Goal: Information Seeking & Learning: Learn about a topic

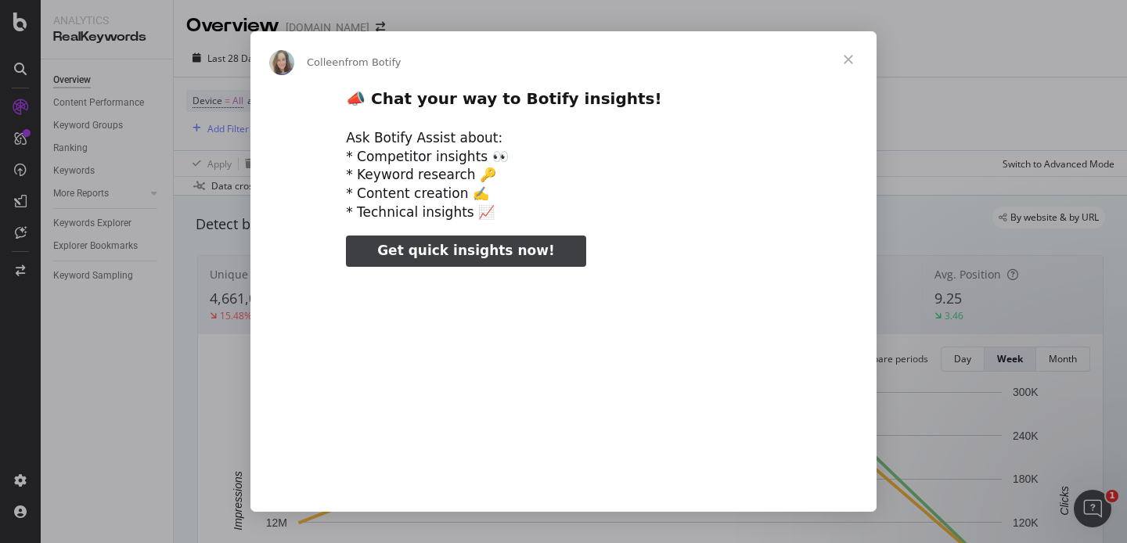
type input "136633"
click at [844, 59] on span "Close" at bounding box center [848, 59] width 56 height 56
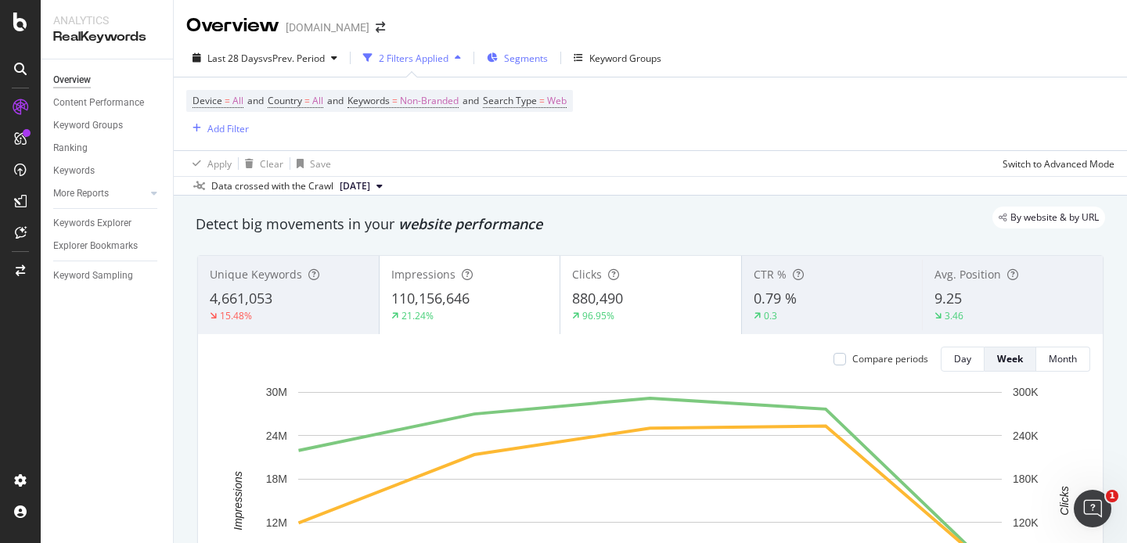
click at [513, 59] on span "Segments" at bounding box center [526, 58] width 44 height 13
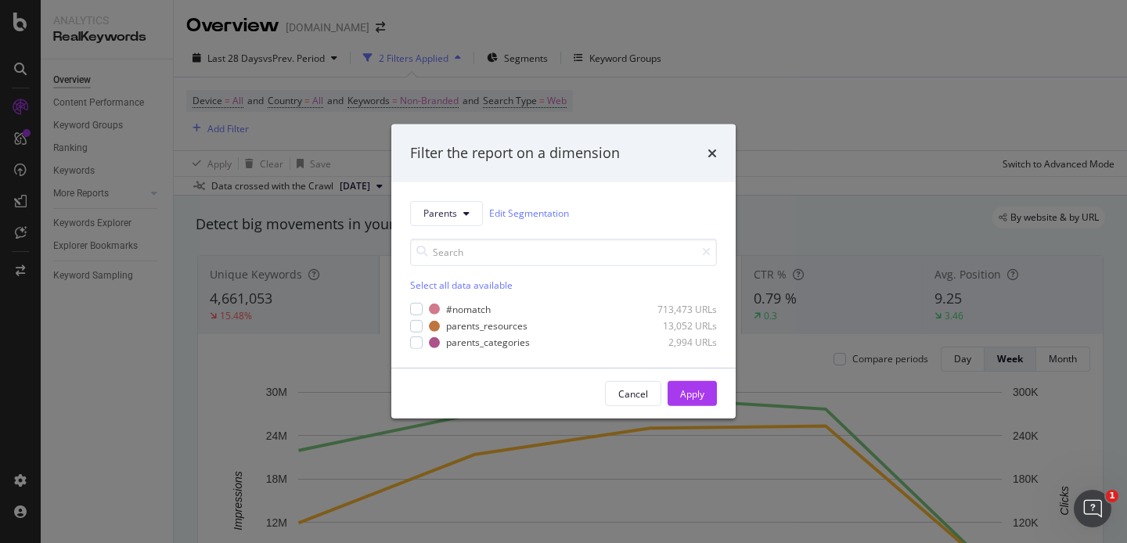
click at [415, 323] on div "modal" at bounding box center [416, 325] width 13 height 13
click at [417, 345] on div "modal" at bounding box center [416, 343] width 13 height 13
click at [703, 387] on div "Apply" at bounding box center [692, 393] width 24 height 13
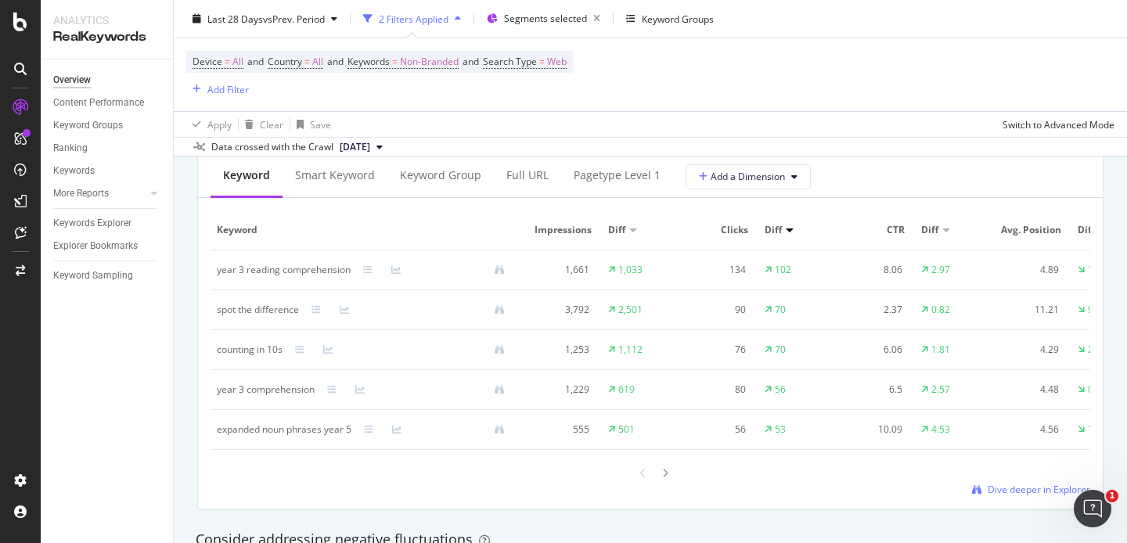
scroll to position [1456, 0]
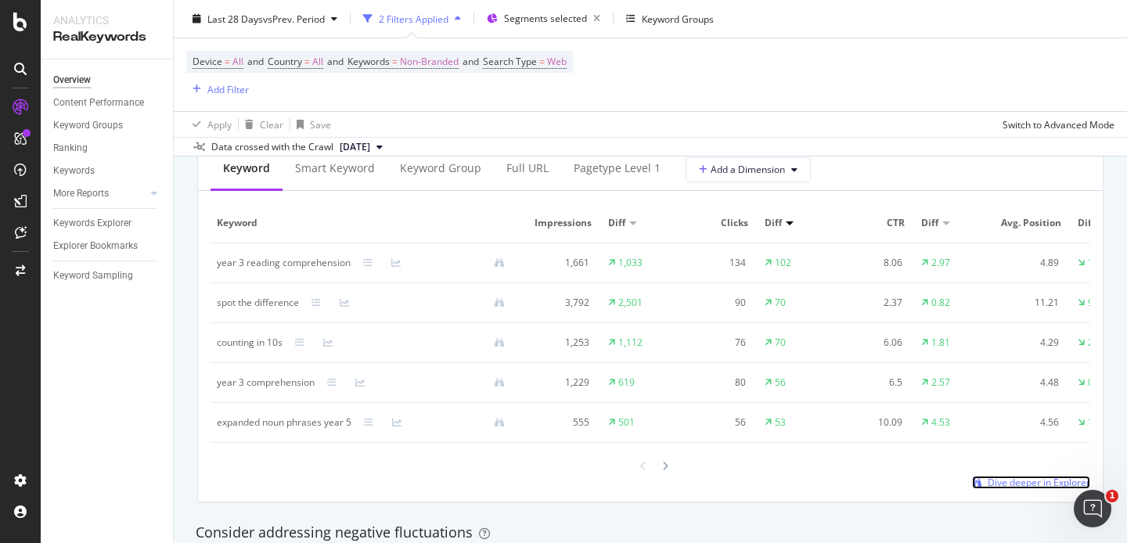
click at [999, 480] on span "Dive deeper in Explorer" at bounding box center [1039, 482] width 103 height 13
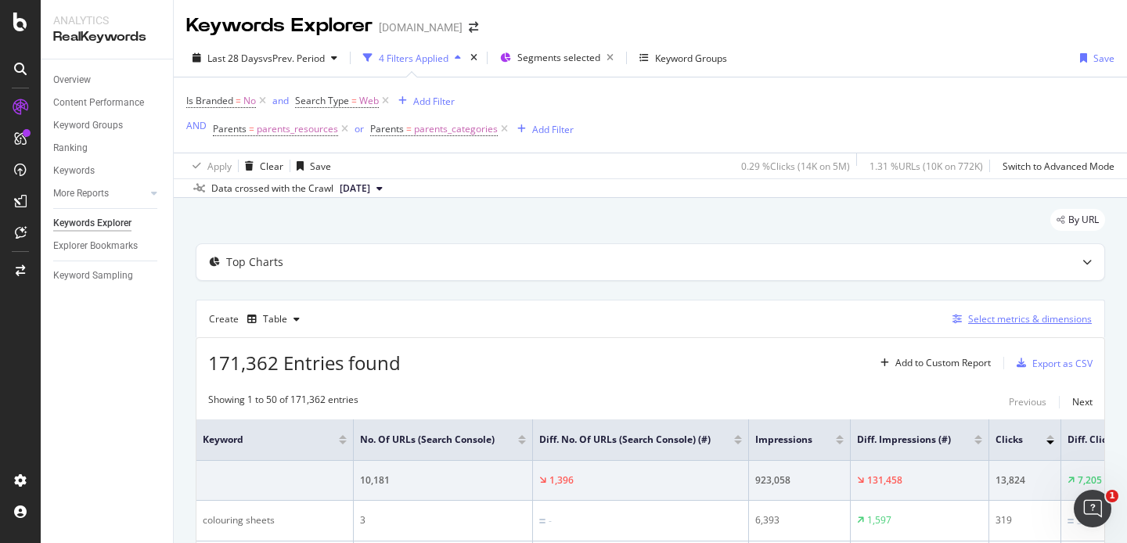
click at [1007, 318] on div "Select metrics & dimensions" at bounding box center [1030, 318] width 124 height 13
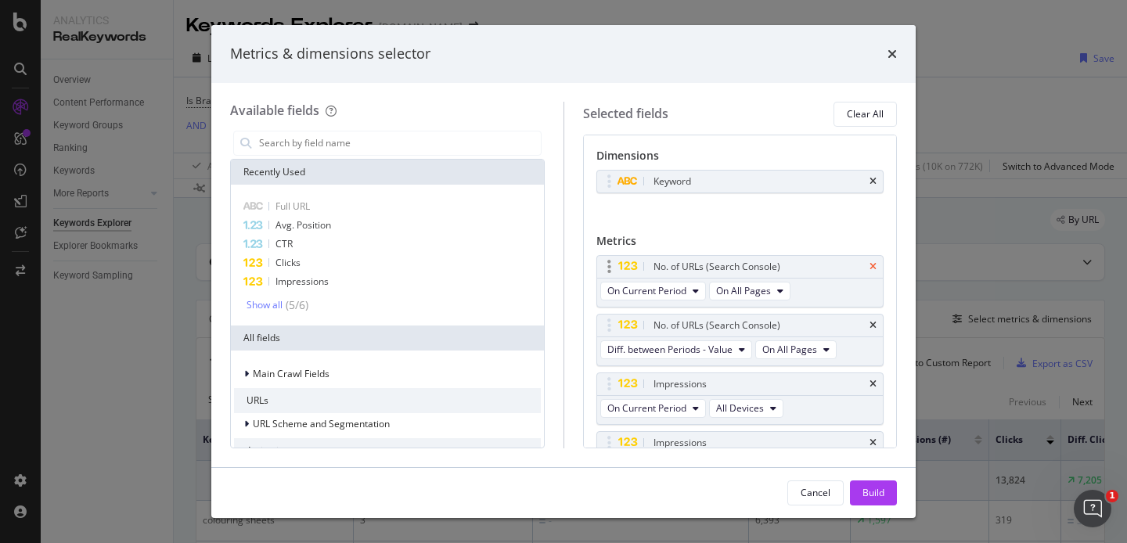
click at [871, 265] on icon "times" at bounding box center [873, 266] width 7 height 9
click at [874, 267] on icon "times" at bounding box center [873, 266] width 7 height 9
click at [406, 208] on div "Full URL" at bounding box center [387, 206] width 307 height 19
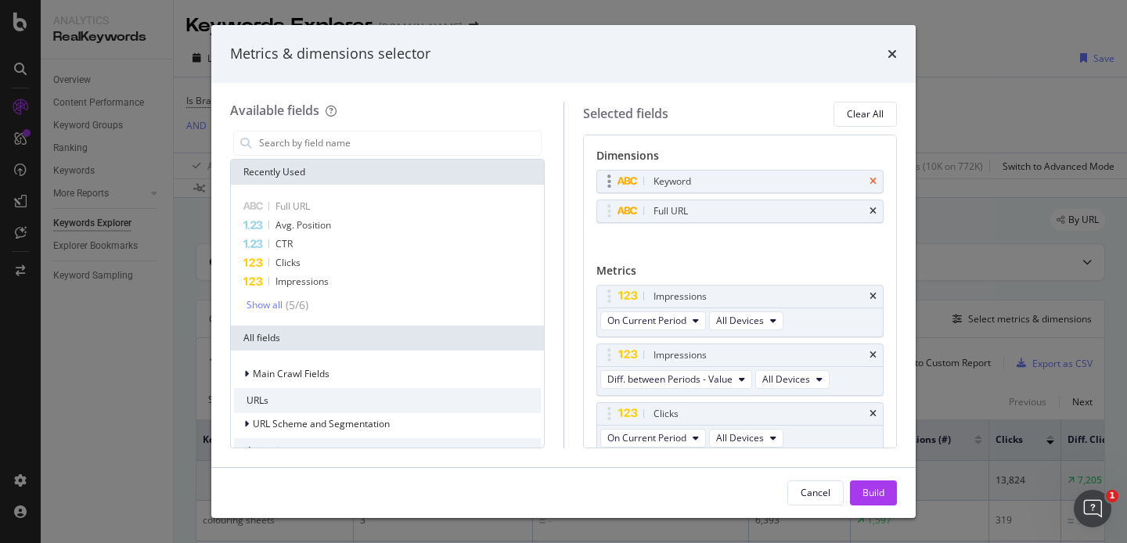
click at [875, 180] on icon "times" at bounding box center [873, 181] width 7 height 9
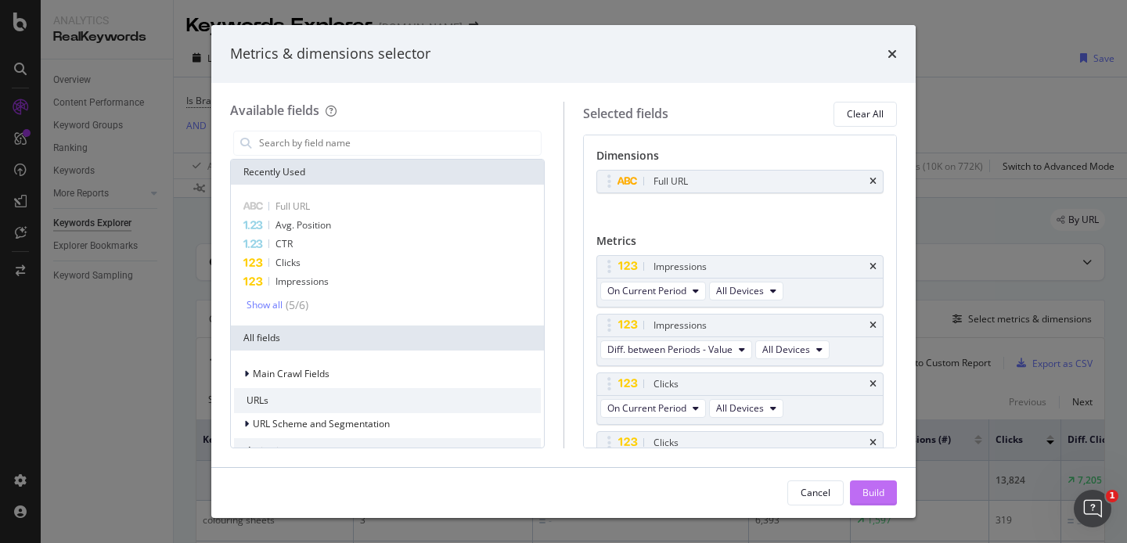
click at [880, 497] on div "Build" at bounding box center [874, 492] width 22 height 13
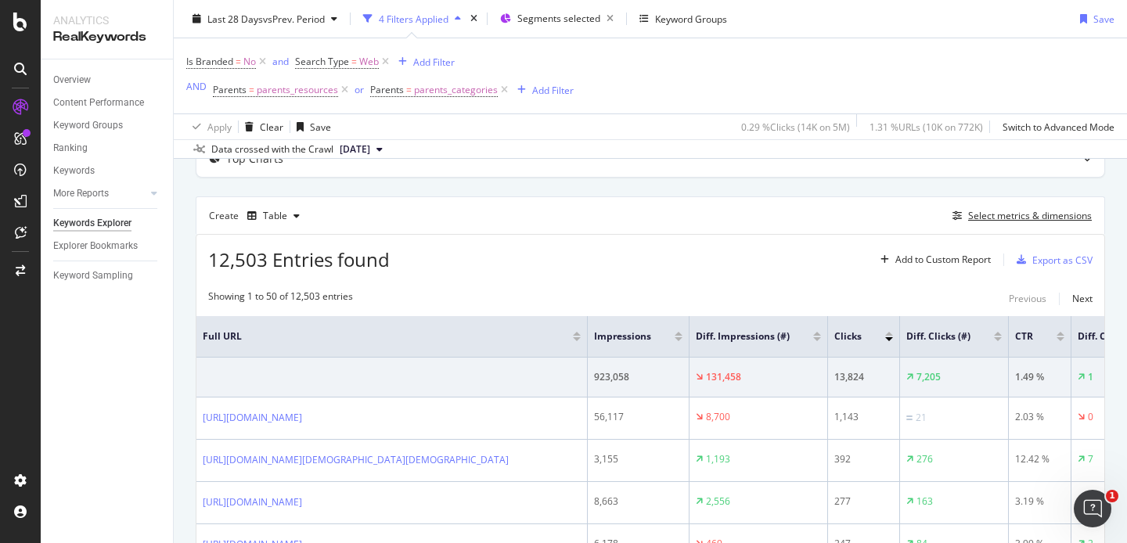
scroll to position [128, 0]
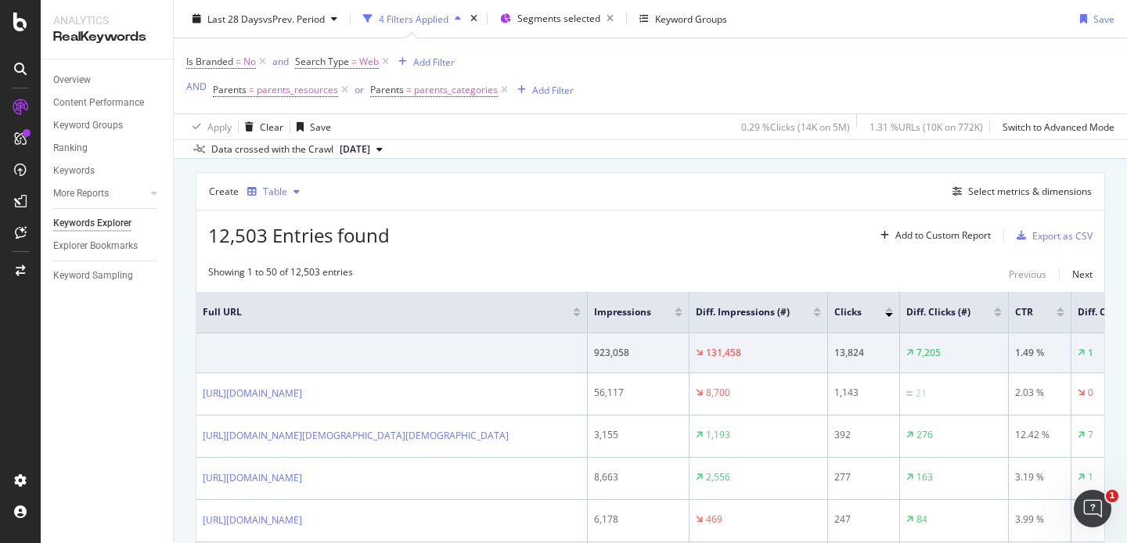
click at [273, 194] on div "Table" at bounding box center [275, 191] width 24 height 9
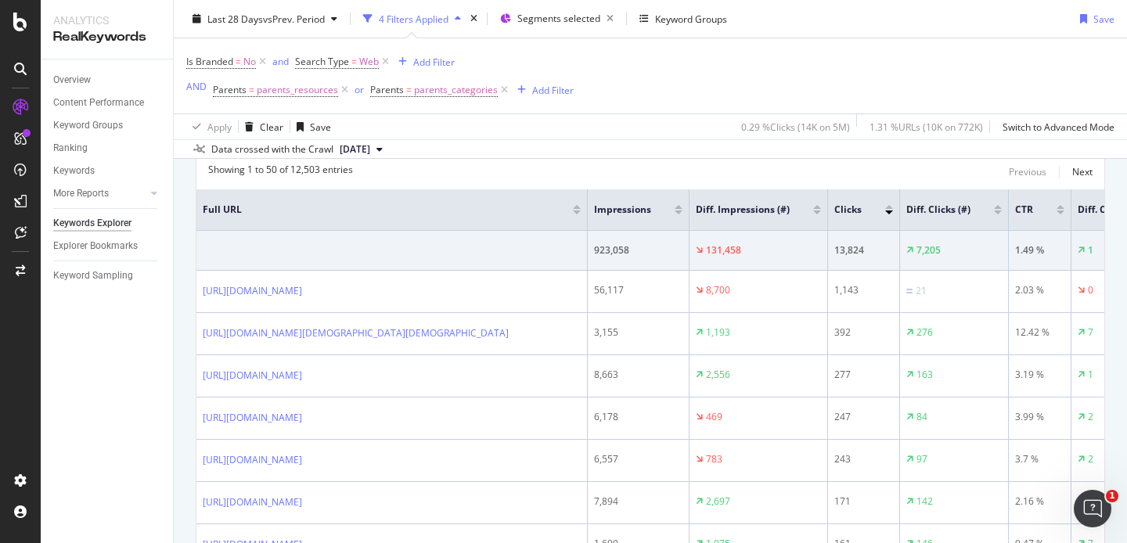
scroll to position [0, 0]
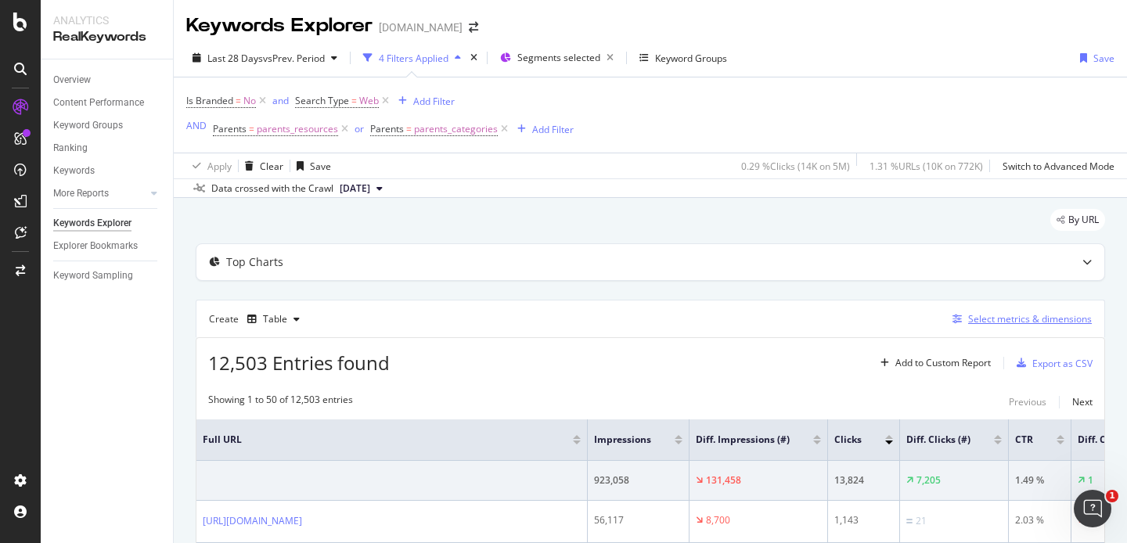
click at [1036, 321] on div "Select metrics & dimensions" at bounding box center [1030, 318] width 124 height 13
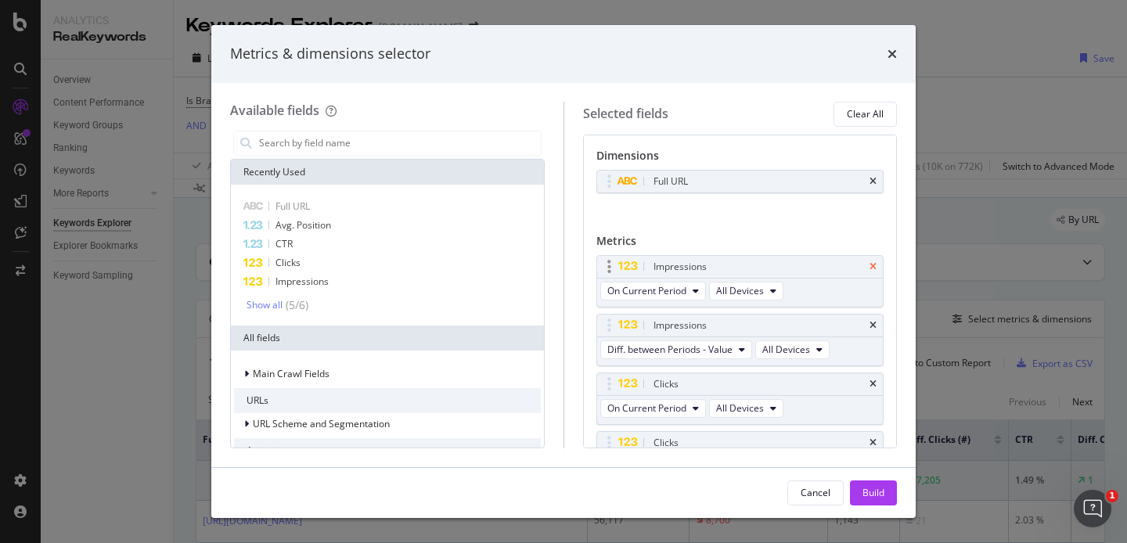
click at [871, 268] on icon "times" at bounding box center [873, 266] width 7 height 9
click at [871, 267] on icon "times" at bounding box center [873, 266] width 7 height 9
click at [870, 494] on div "Build" at bounding box center [874, 492] width 22 height 13
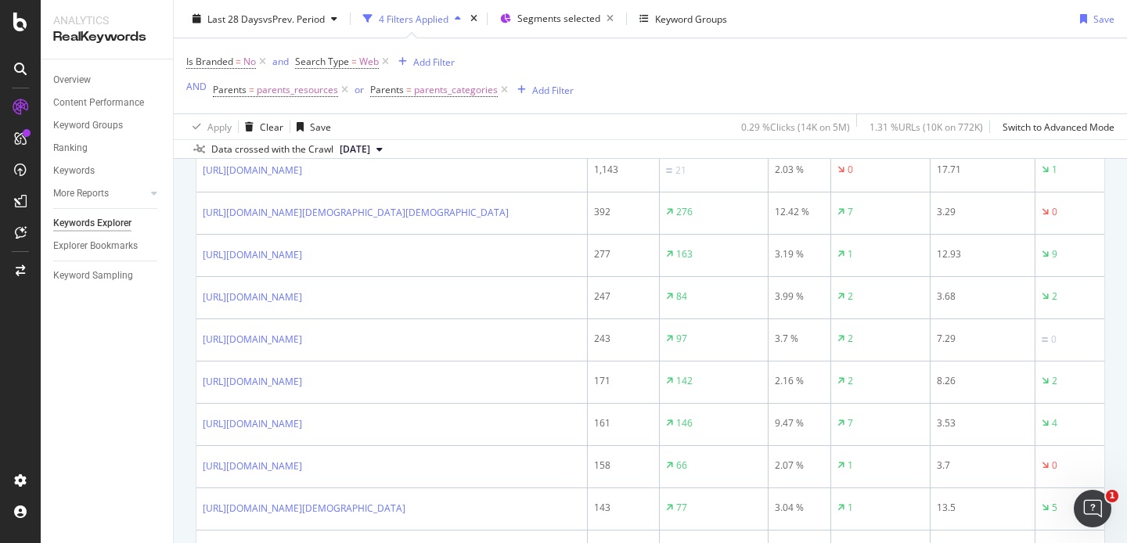
scroll to position [333, 0]
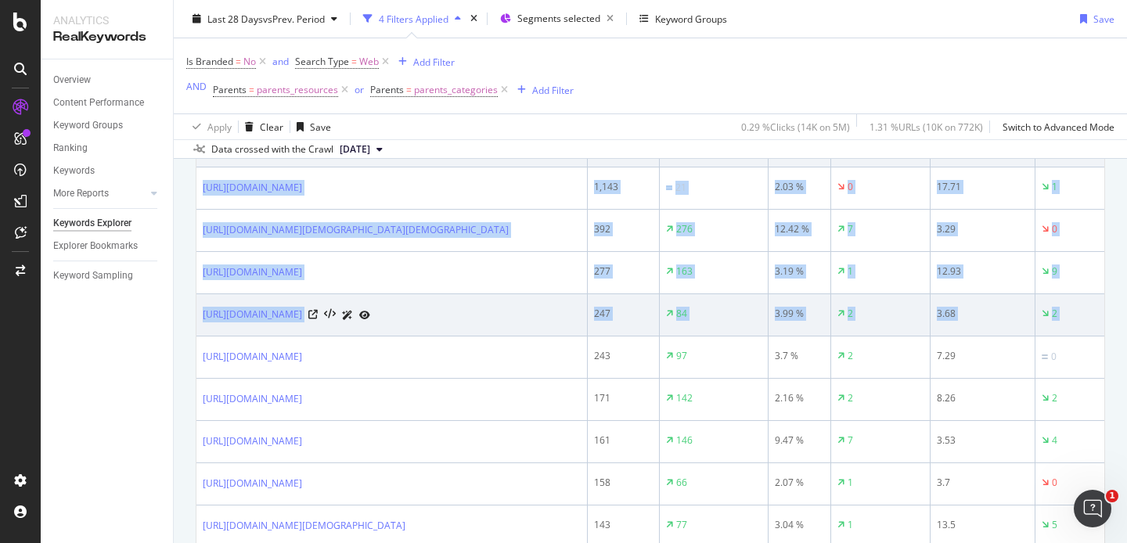
drag, startPoint x: 198, startPoint y: 189, endPoint x: 535, endPoint y: 436, distance: 417.9
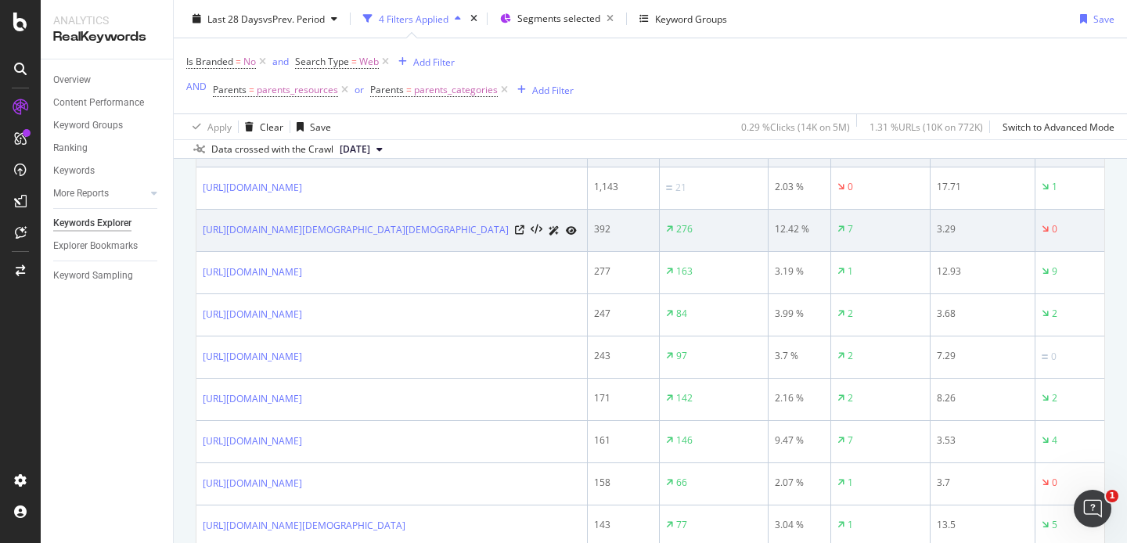
scroll to position [0, 0]
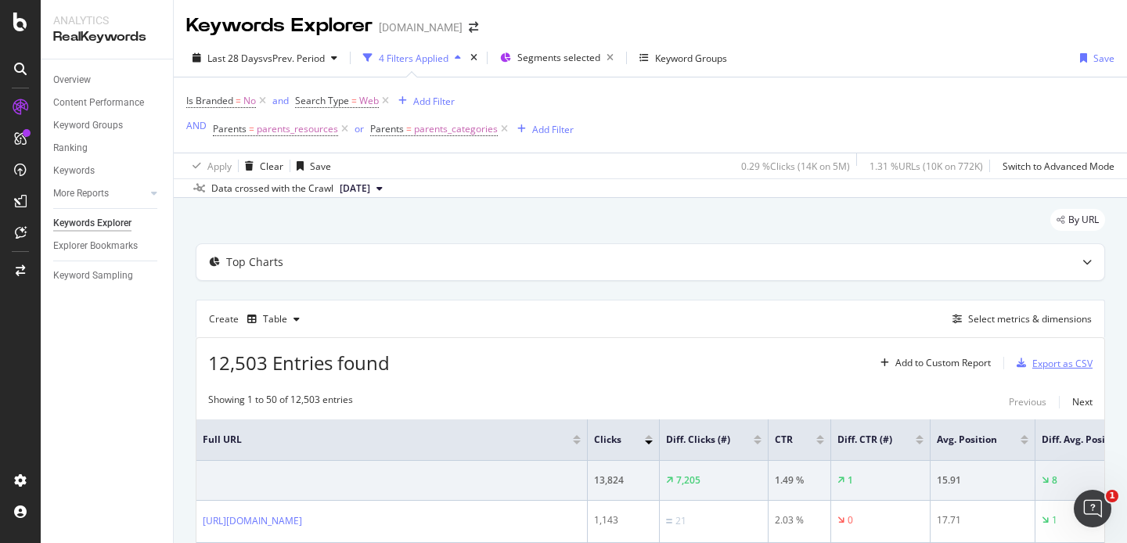
click at [1041, 369] on div "Export as CSV" at bounding box center [1063, 363] width 60 height 13
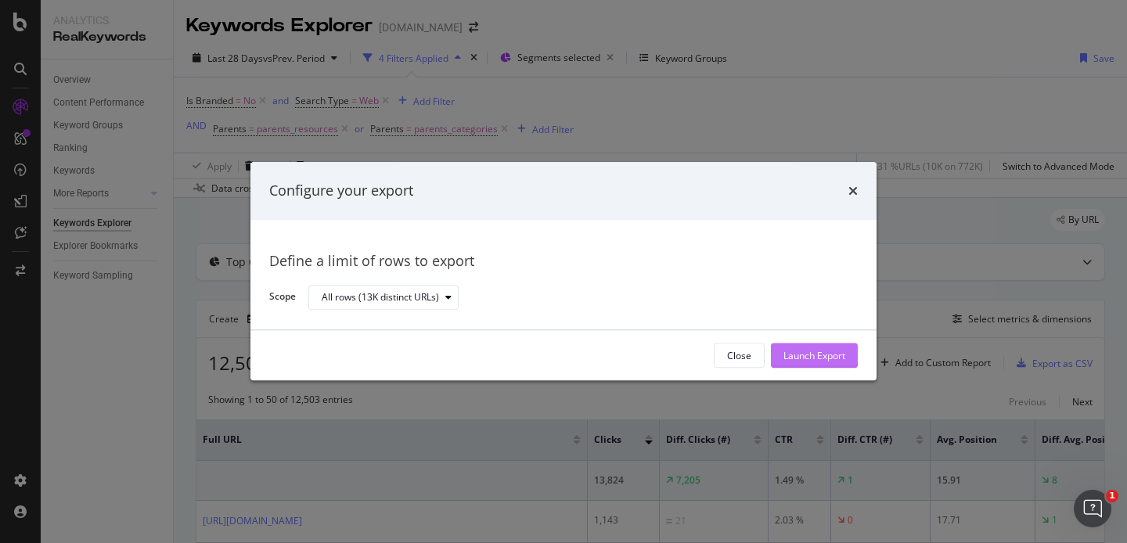
click at [821, 356] on div "Launch Export" at bounding box center [815, 355] width 62 height 13
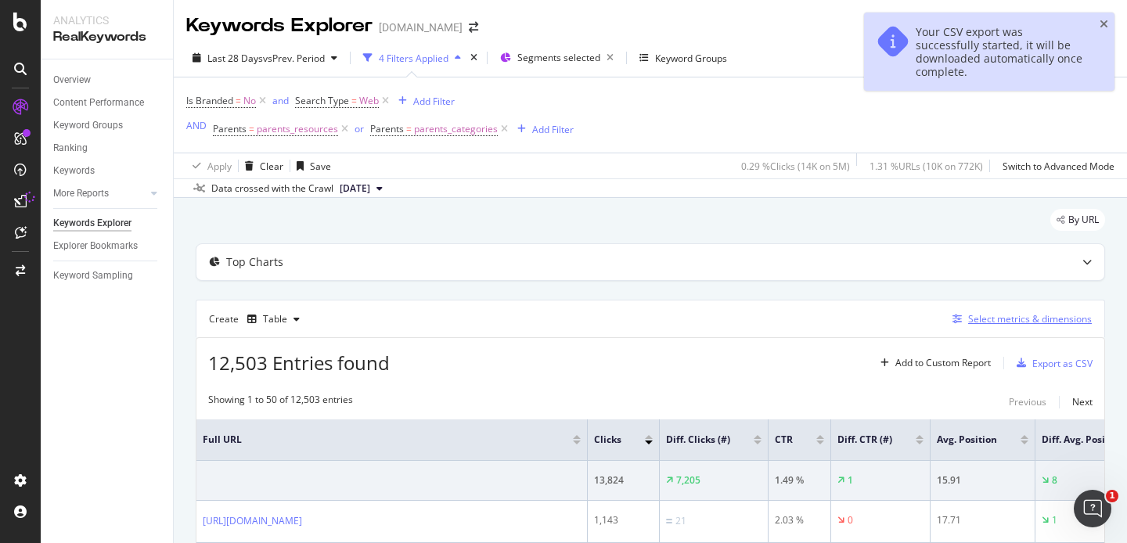
click at [1009, 325] on div "Select metrics & dimensions" at bounding box center [1030, 318] width 124 height 13
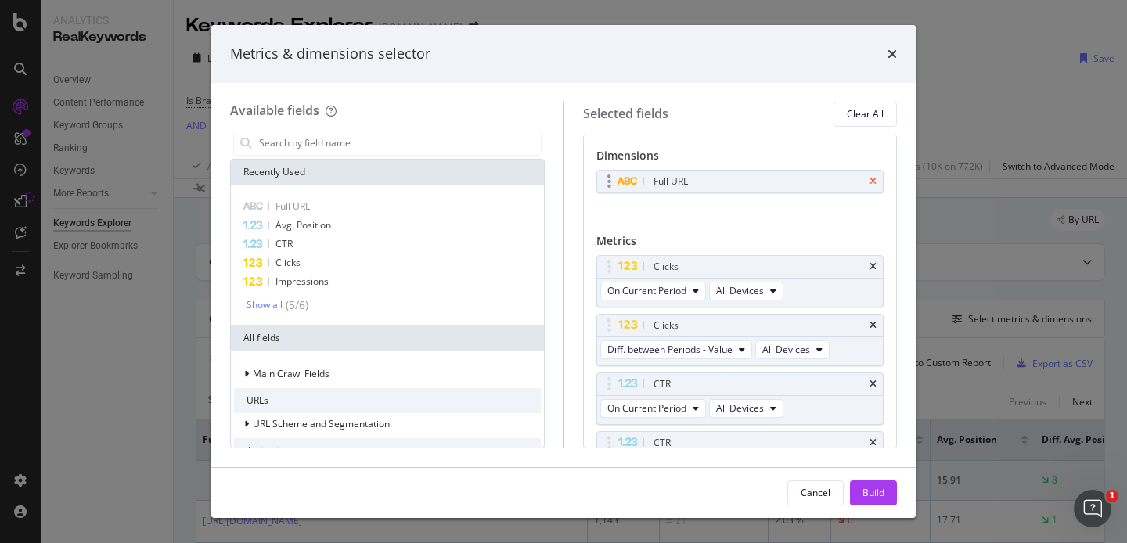
click at [870, 179] on icon "times" at bounding box center [873, 181] width 7 height 9
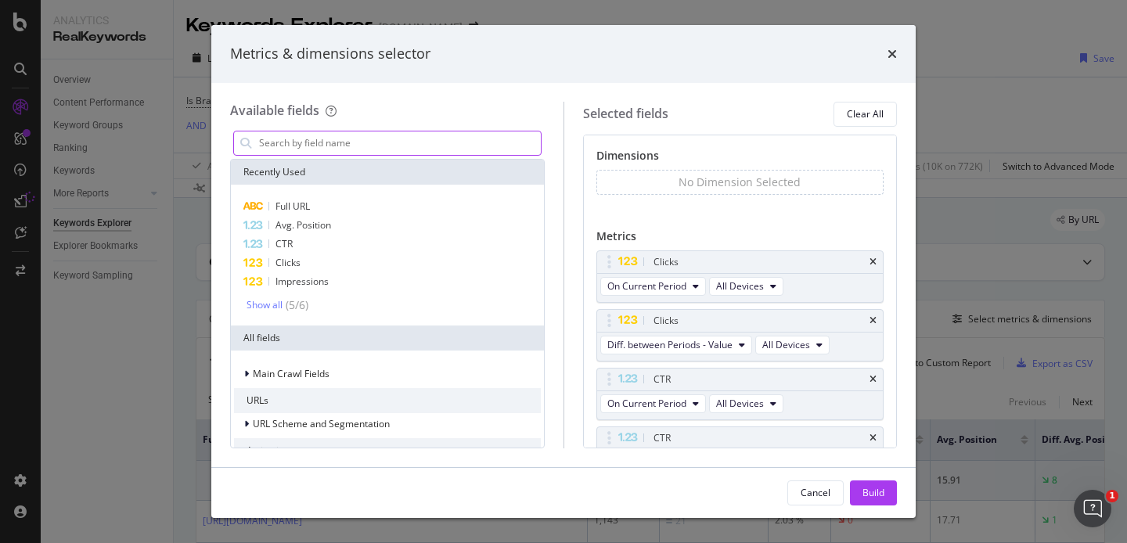
click at [379, 149] on input "modal" at bounding box center [399, 143] width 283 height 23
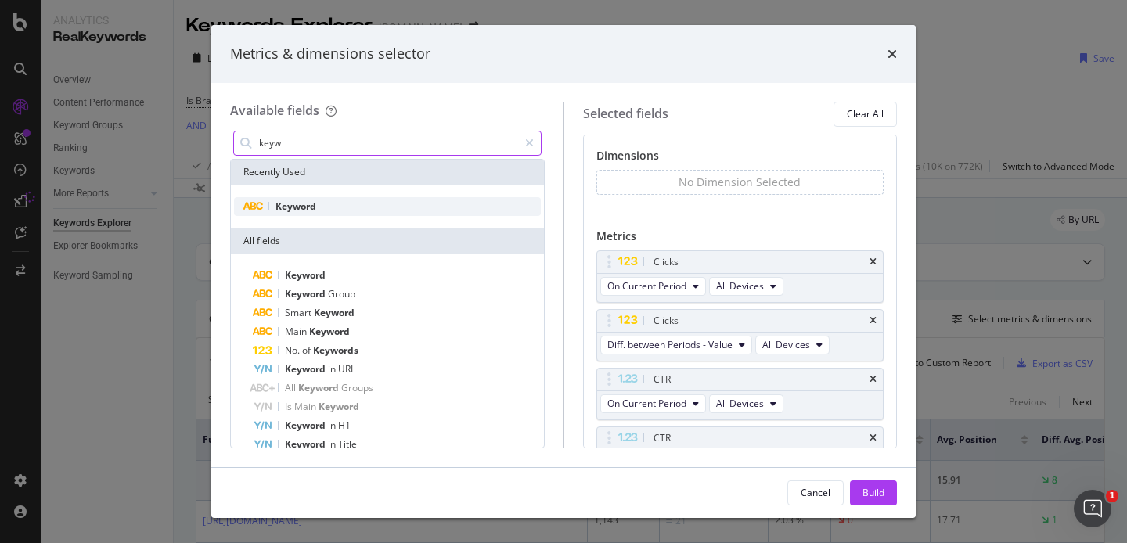
type input "keyw"
click at [369, 204] on div "Keyword" at bounding box center [387, 206] width 307 height 19
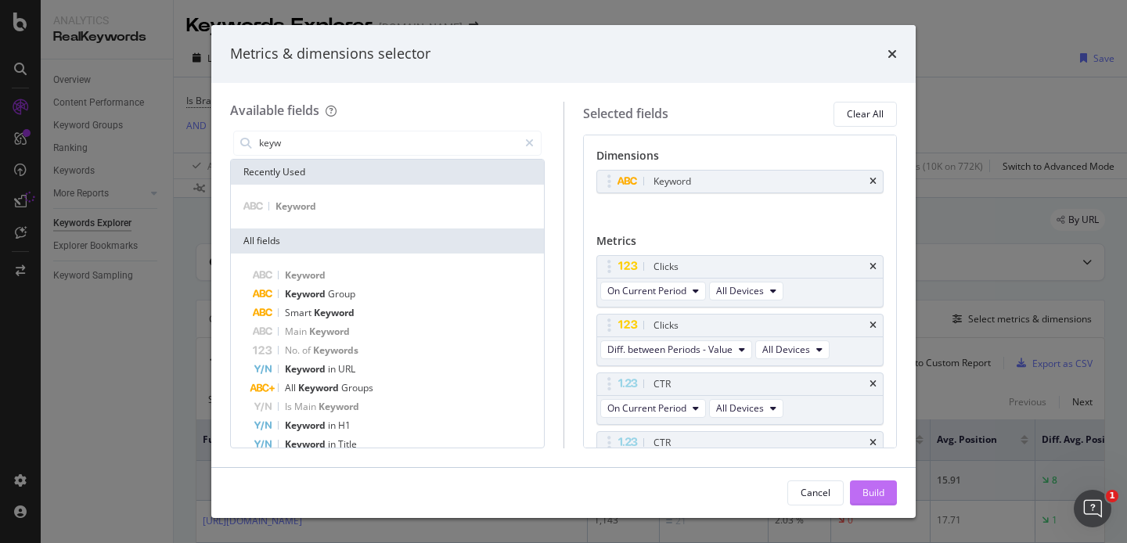
click at [886, 496] on button "Build" at bounding box center [873, 493] width 47 height 25
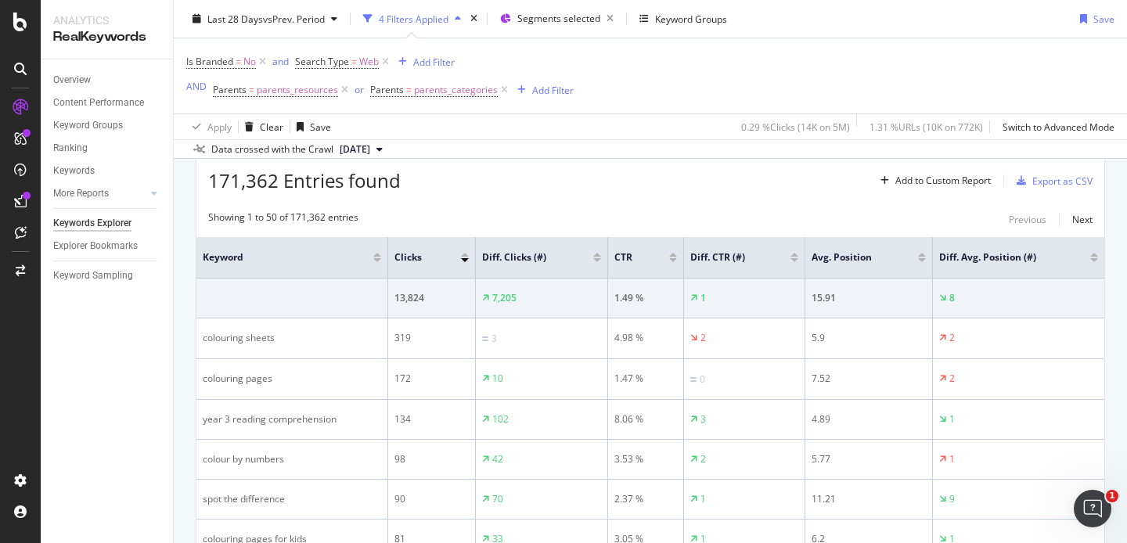
scroll to position [191, 0]
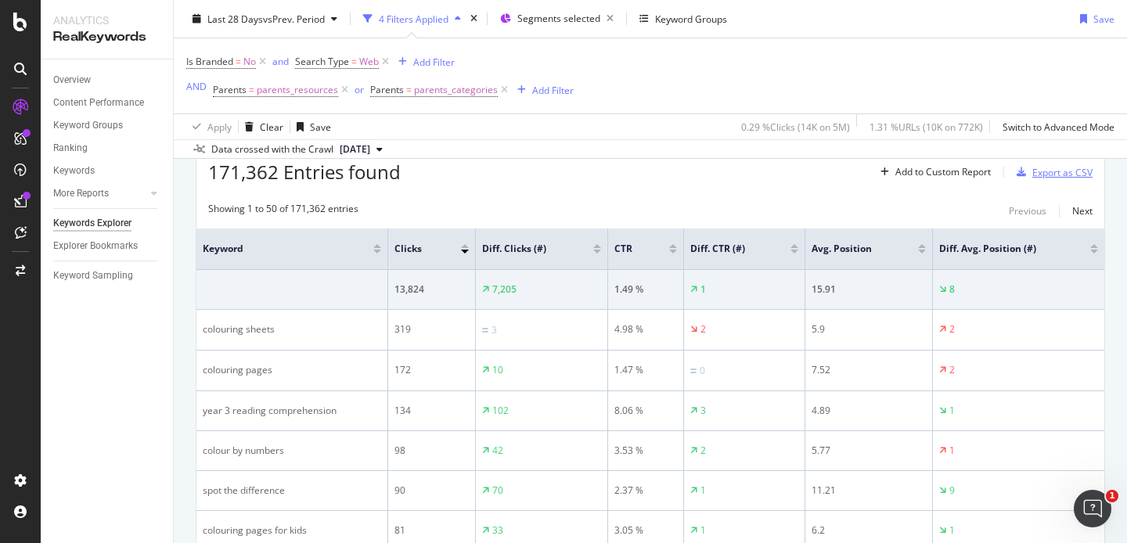
click at [1072, 178] on div "Export as CSV" at bounding box center [1063, 172] width 60 height 13
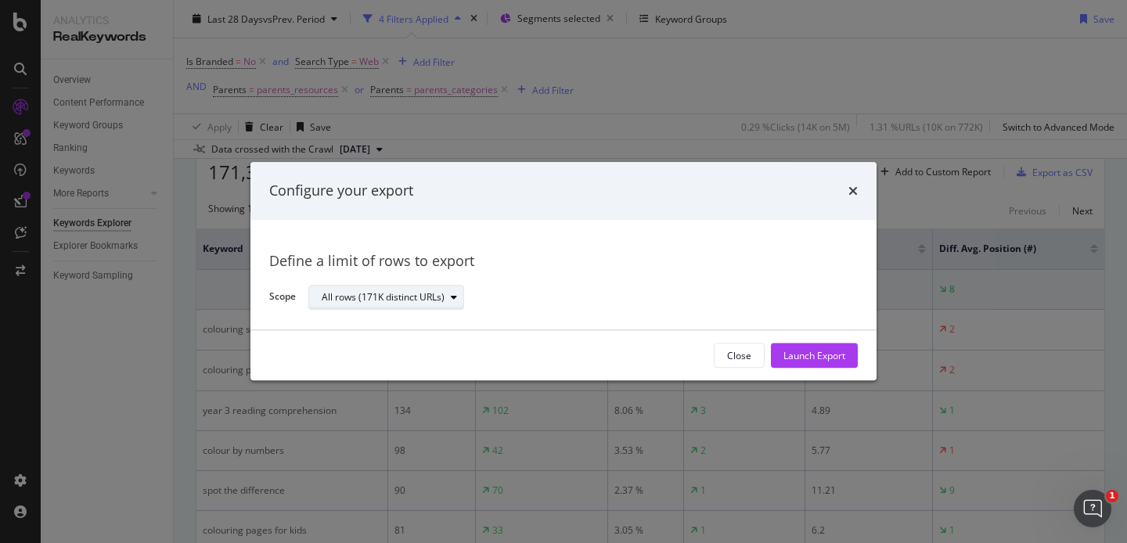
click at [395, 297] on div "All rows (171K distinct URLs)" at bounding box center [383, 297] width 123 height 9
click at [386, 348] on div "Define a limit" at bounding box center [394, 350] width 157 height 20
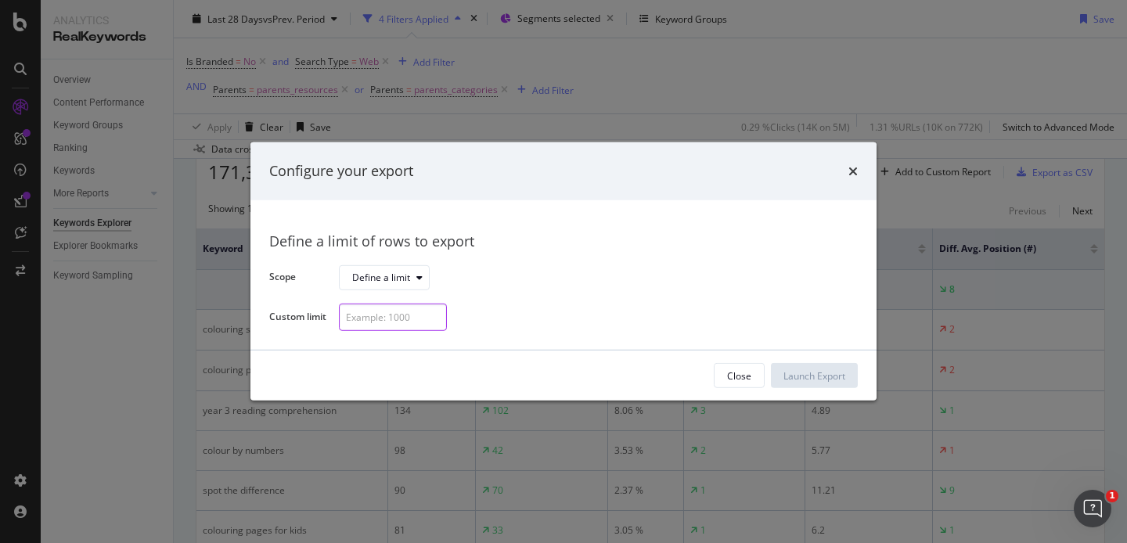
click at [403, 323] on input "modal" at bounding box center [393, 317] width 108 height 27
type input "100"
click at [813, 382] on div "Launch Export" at bounding box center [815, 375] width 62 height 13
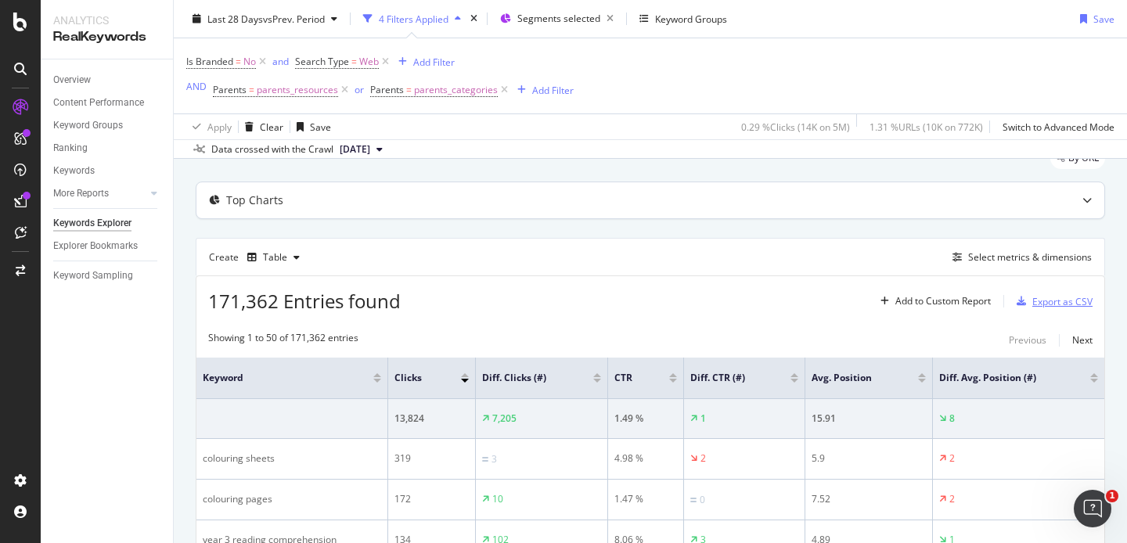
scroll to position [0, 0]
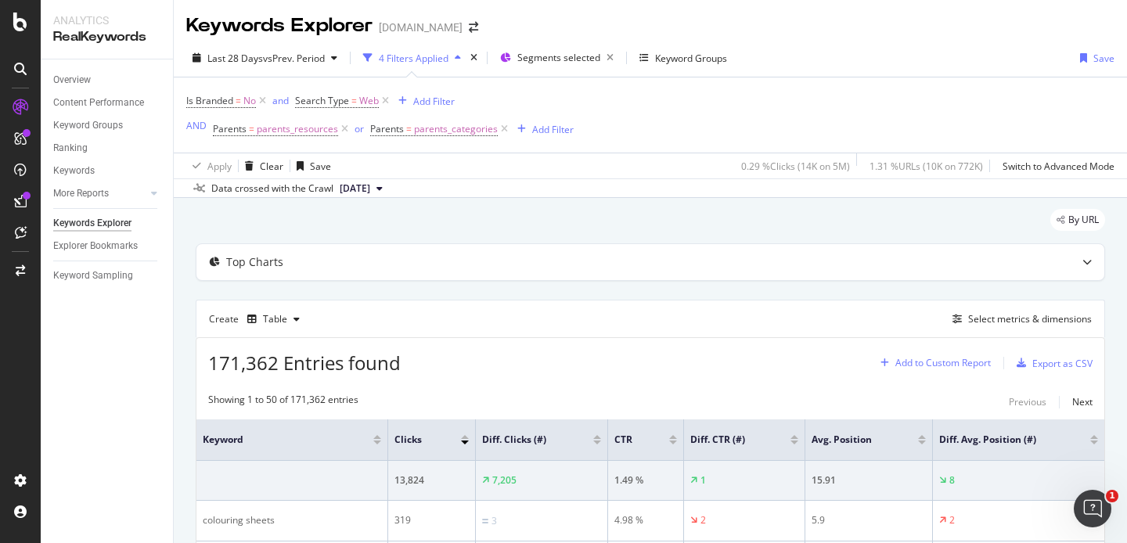
click at [942, 367] on div "Add to Custom Report" at bounding box center [944, 363] width 96 height 9
click at [1019, 323] on div "Select metrics & dimensions" at bounding box center [1030, 318] width 124 height 13
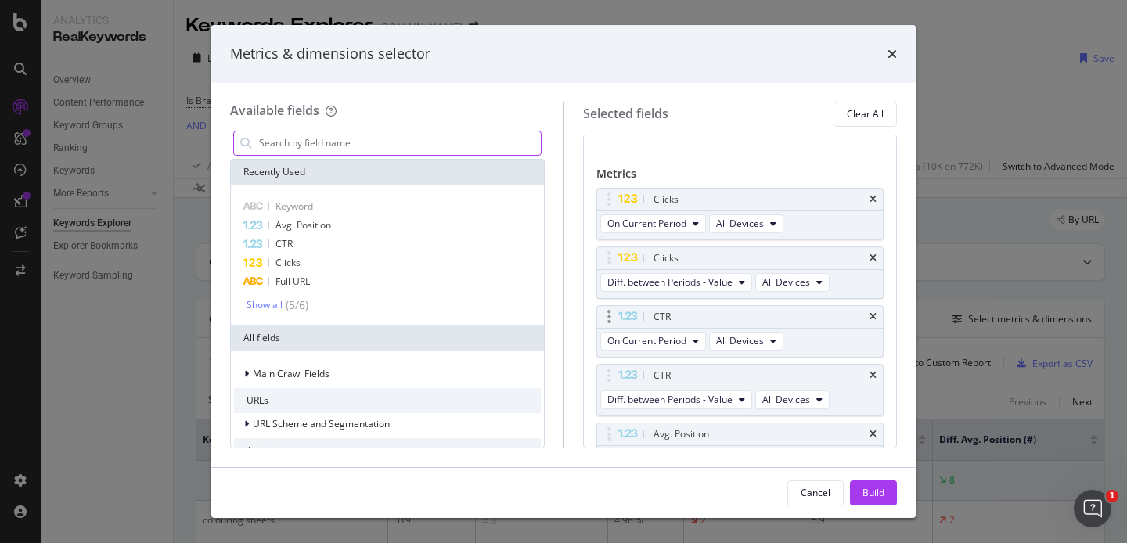
scroll to position [11, 0]
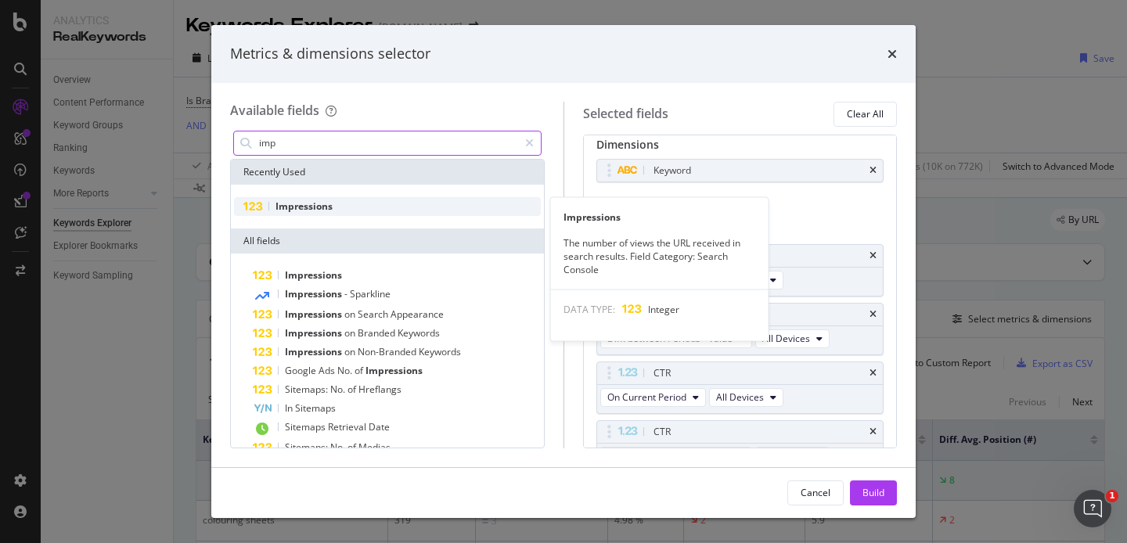
type input "imp"
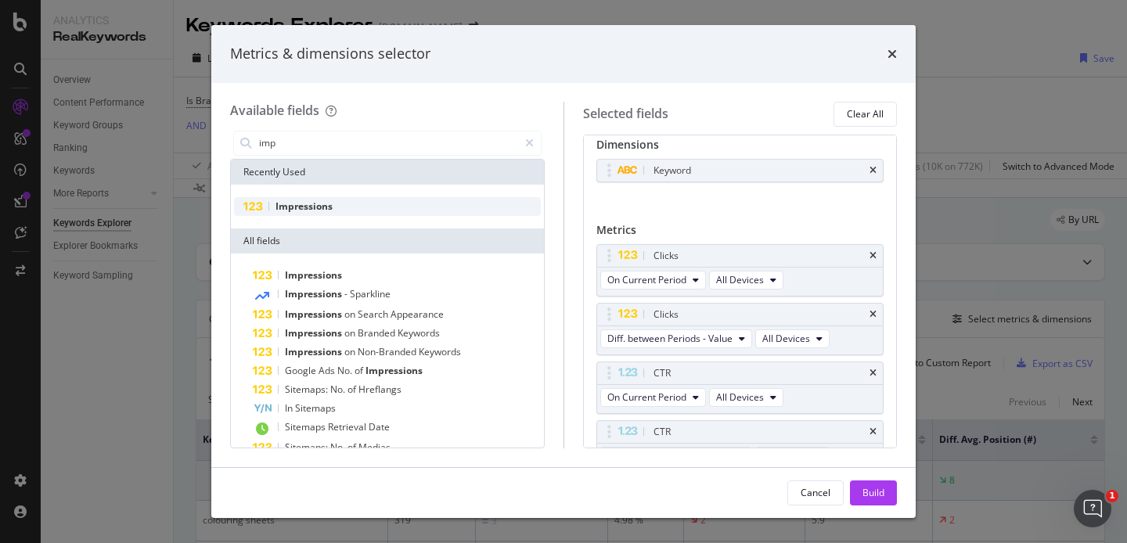
click at [343, 210] on div "Impressions" at bounding box center [387, 206] width 307 height 19
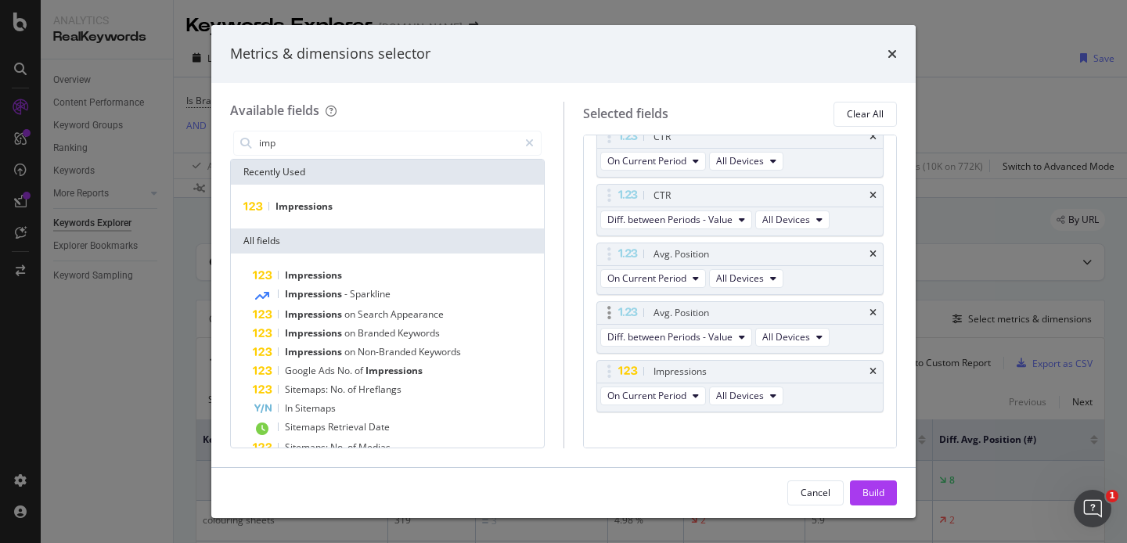
scroll to position [166, 0]
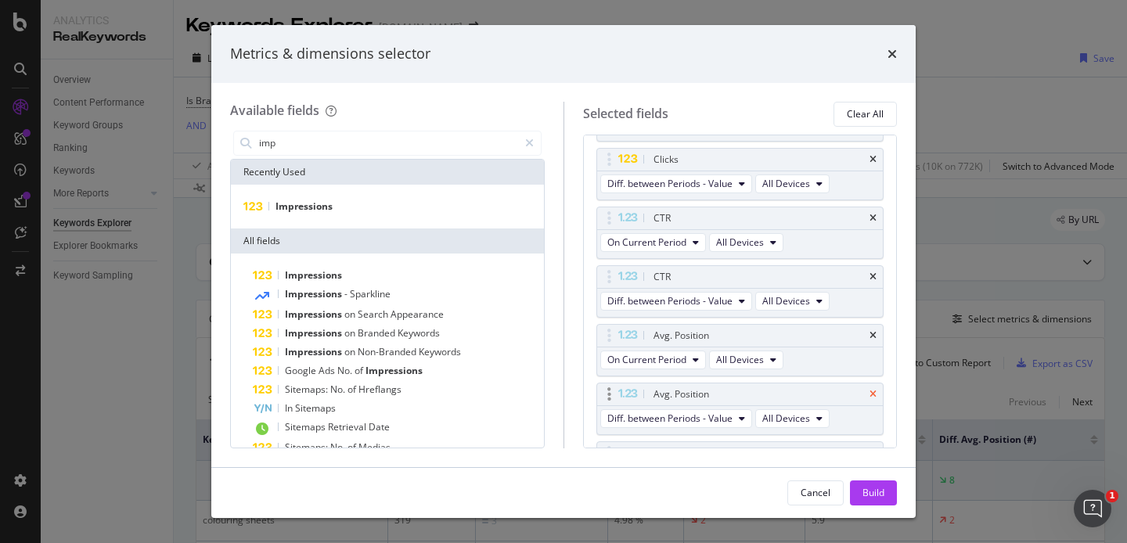
click at [874, 334] on icon "times" at bounding box center [873, 335] width 7 height 9
click at [871, 338] on icon "times" at bounding box center [873, 335] width 7 height 9
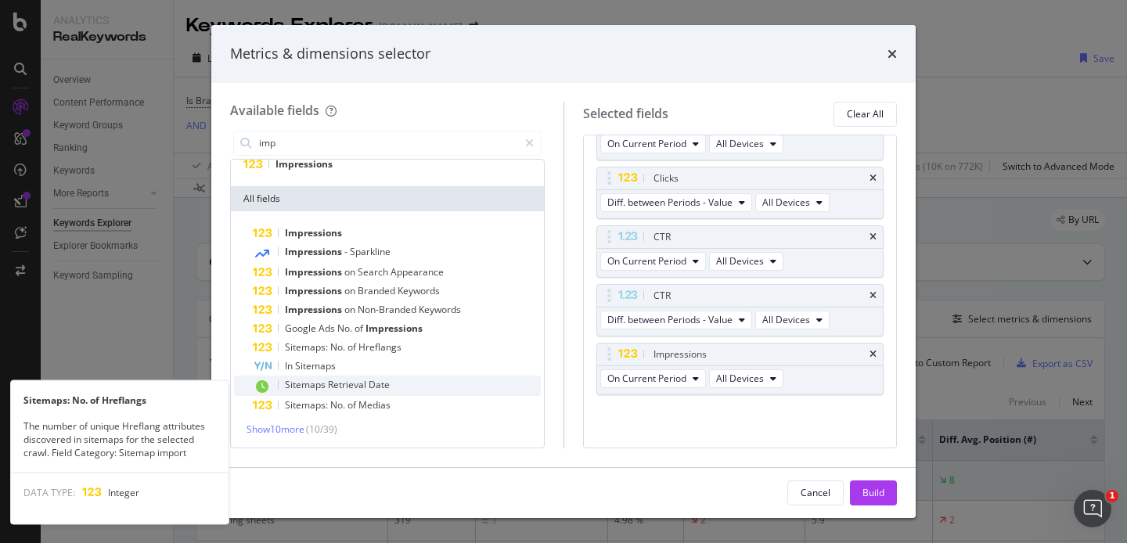
scroll to position [0, 0]
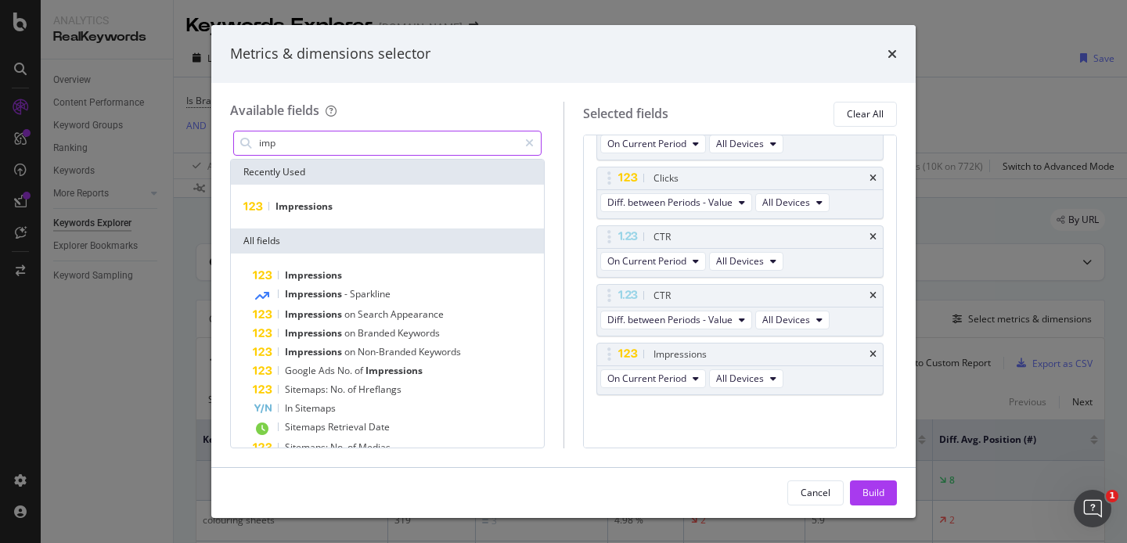
click at [314, 147] on input "imp" at bounding box center [388, 143] width 261 height 23
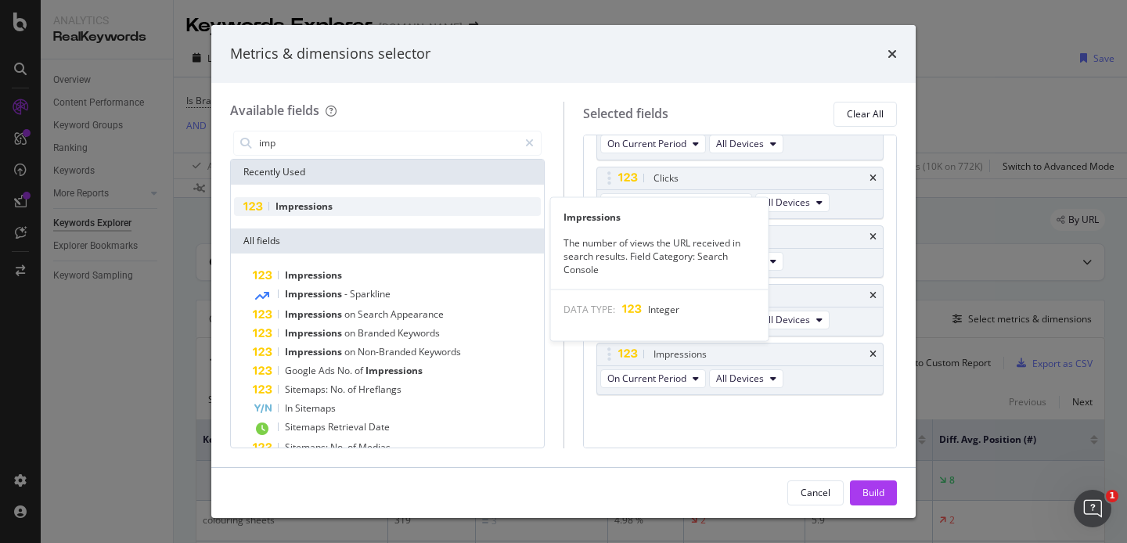
click at [391, 201] on div "Impressions" at bounding box center [387, 206] width 307 height 19
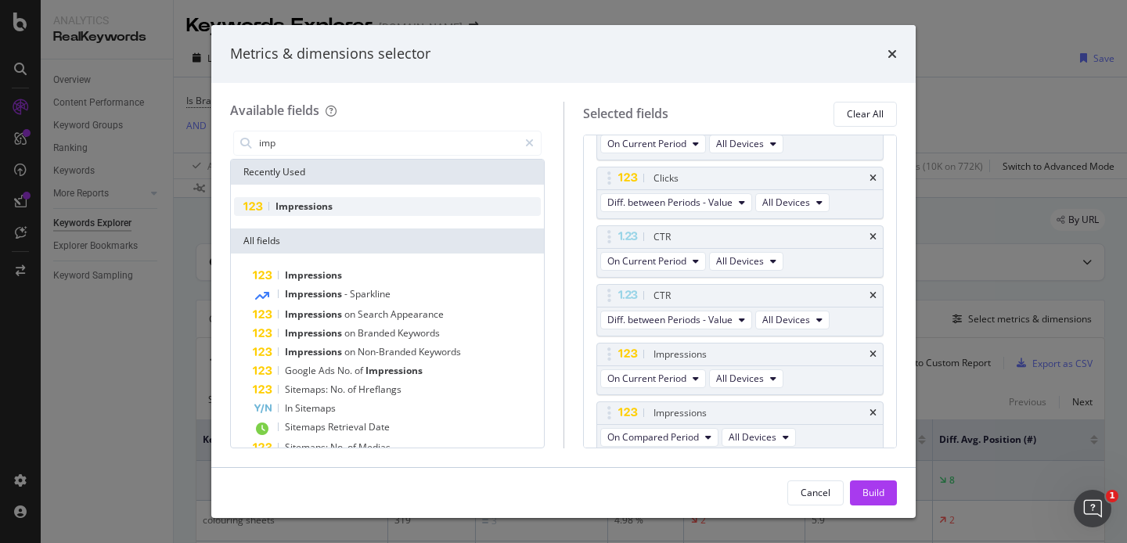
scroll to position [166, 0]
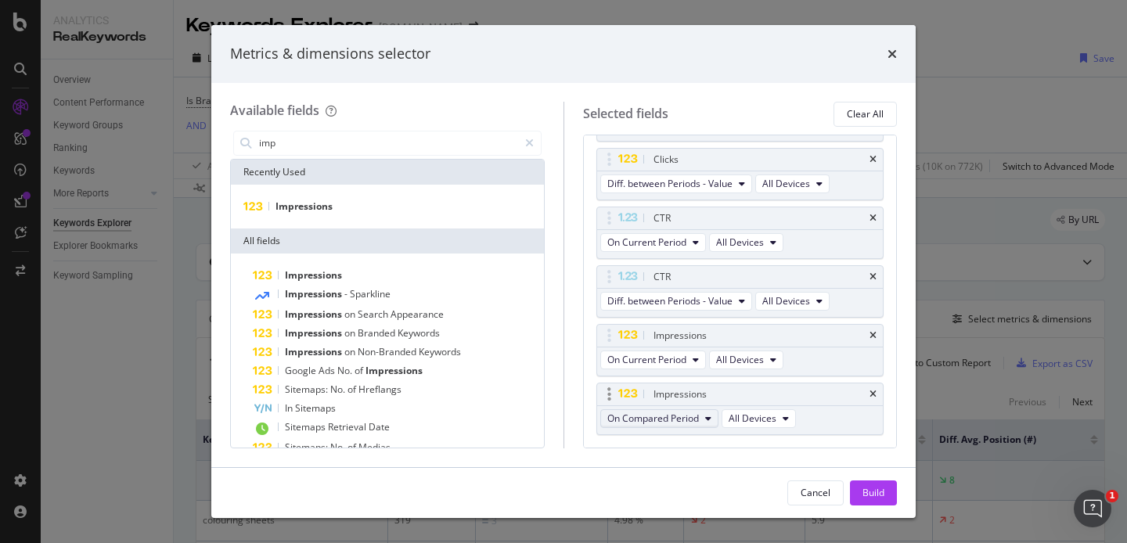
click at [701, 422] on button "On Compared Period" at bounding box center [659, 418] width 118 height 19
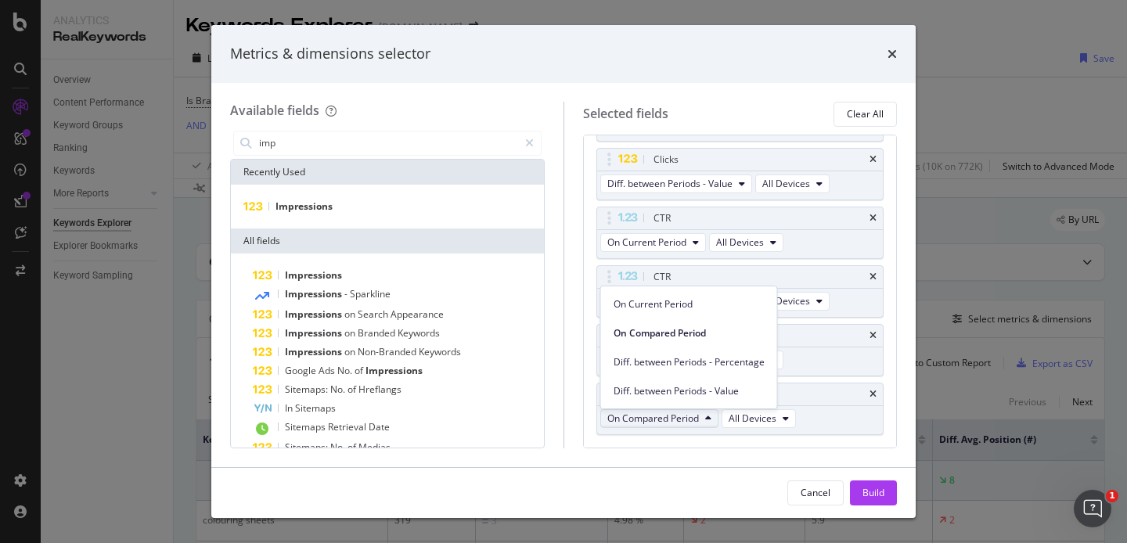
click at [701, 422] on button "On Compared Period" at bounding box center [659, 418] width 118 height 19
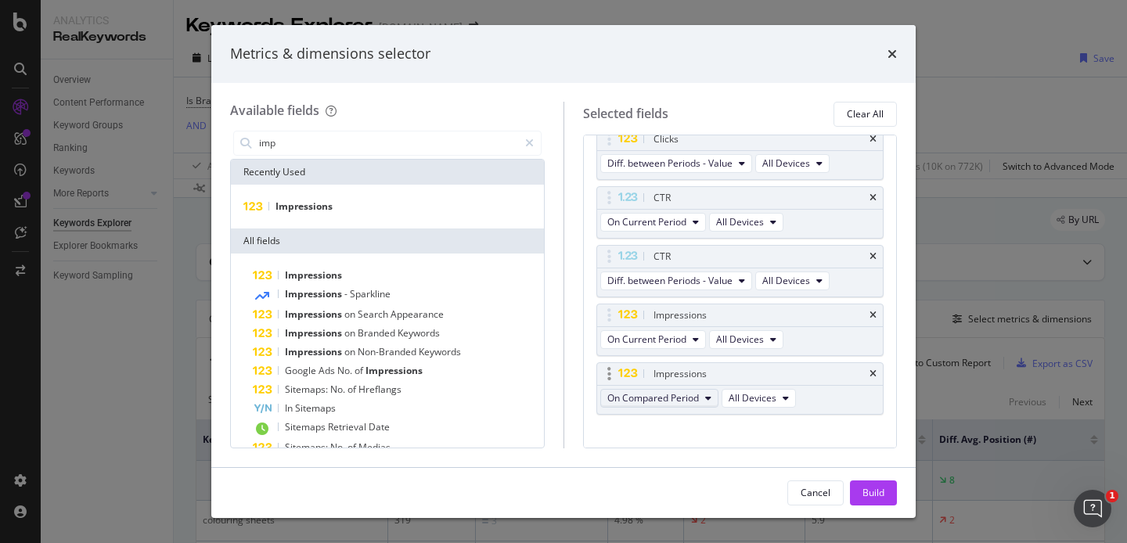
scroll to position [202, 0]
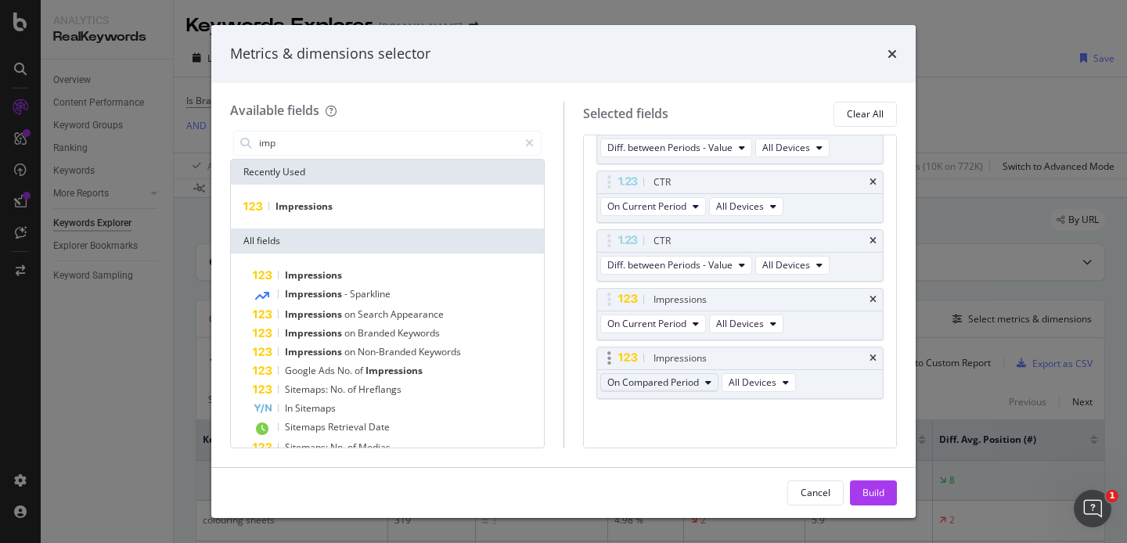
click at [691, 384] on span "On Compared Period" at bounding box center [653, 382] width 92 height 13
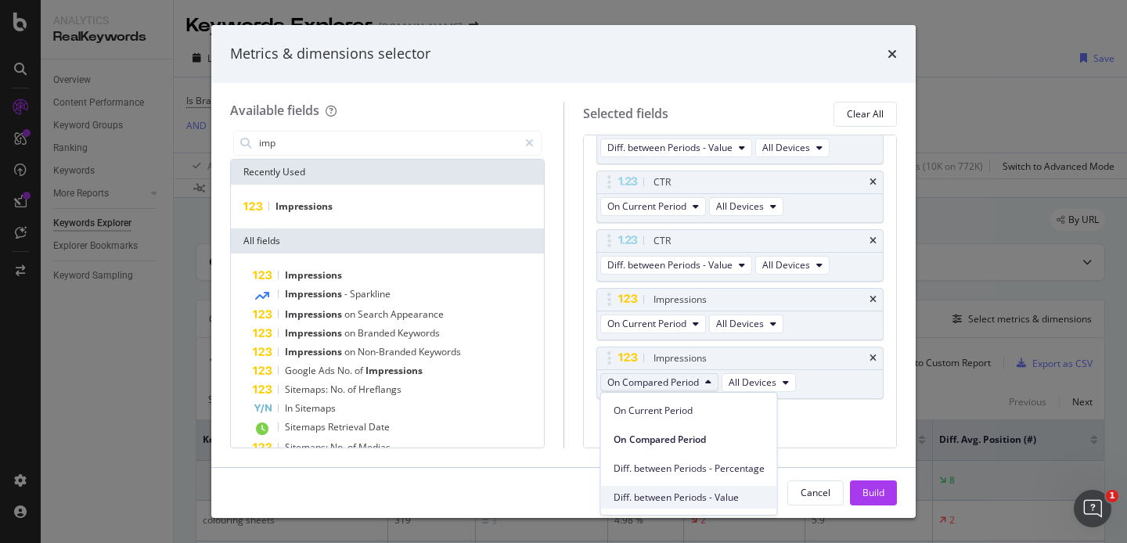
click at [706, 501] on span "Diff. between Periods - Value" at bounding box center [689, 498] width 151 height 14
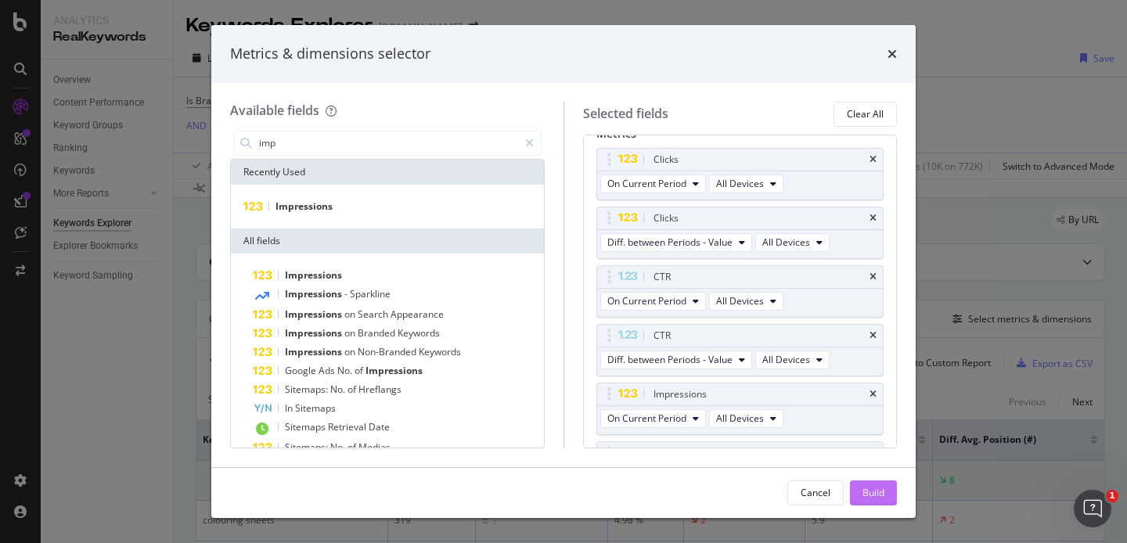
scroll to position [113, 0]
click at [882, 498] on div "Build" at bounding box center [874, 492] width 22 height 13
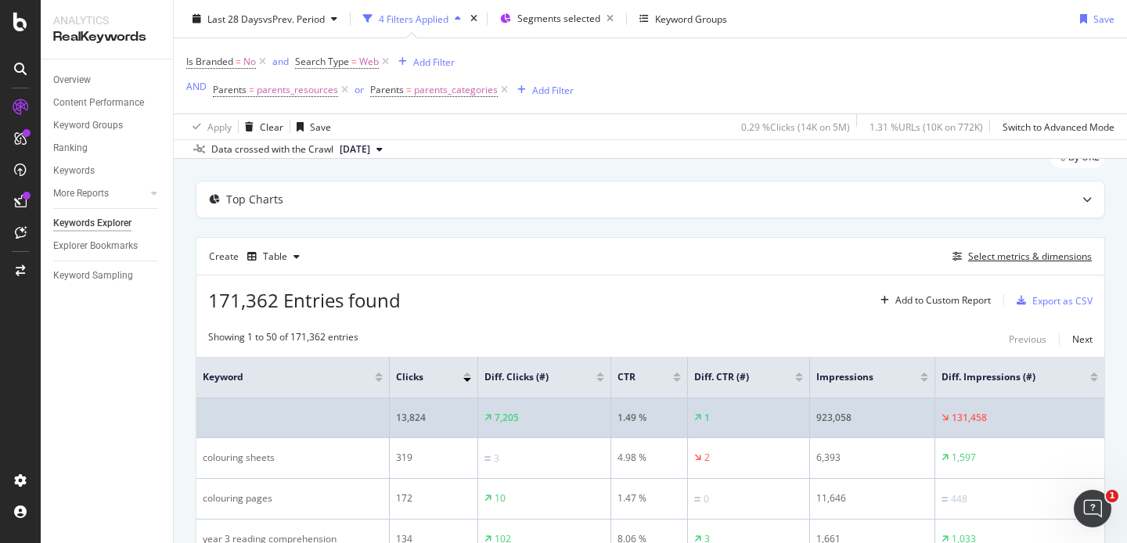
scroll to position [58, 0]
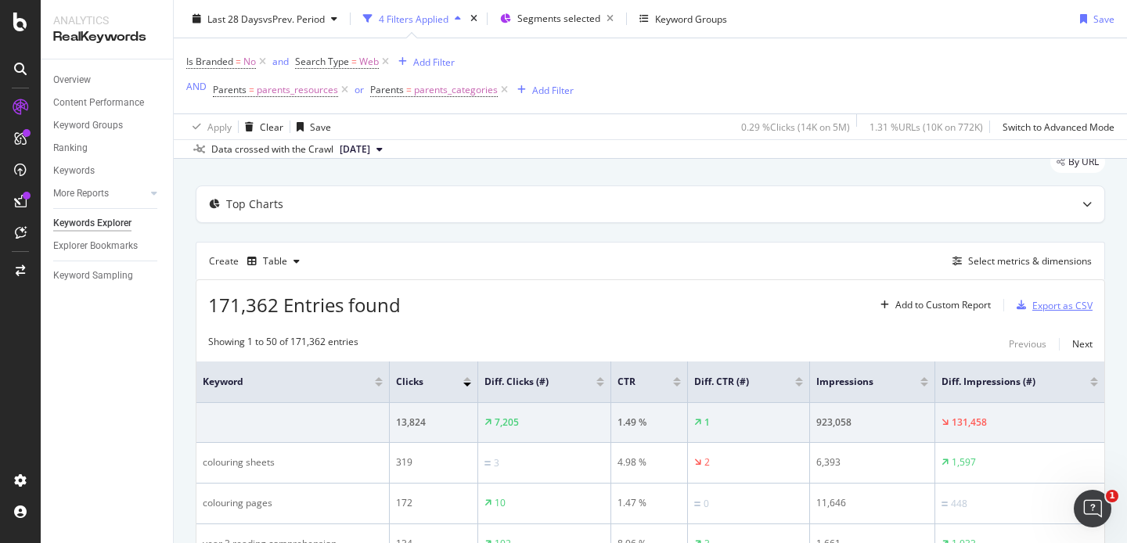
click at [1057, 309] on div "Export as CSV" at bounding box center [1063, 305] width 60 height 13
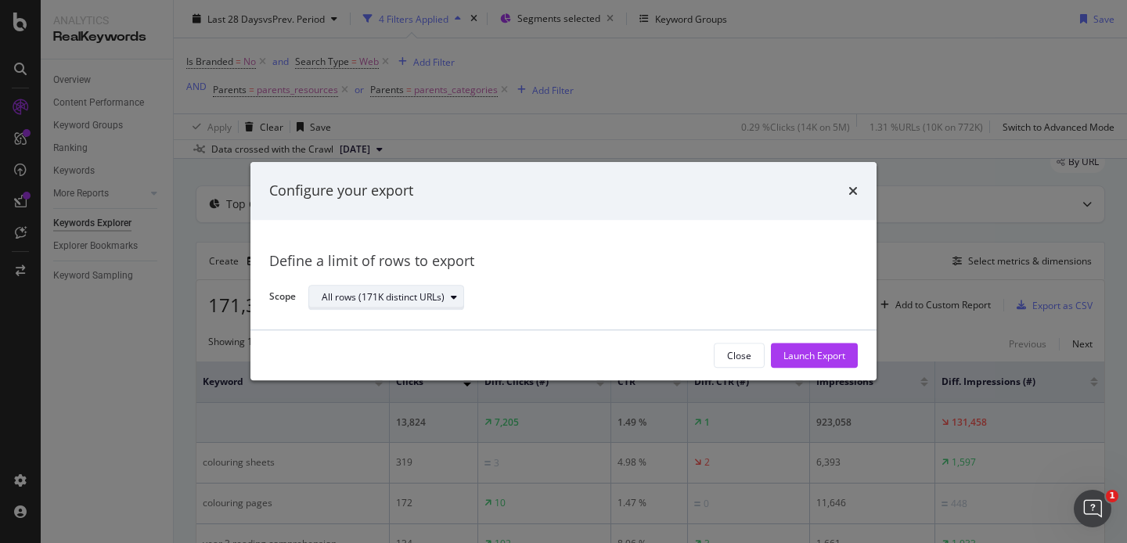
click at [383, 290] on div "All rows (171K distinct URLs)" at bounding box center [393, 298] width 142 height 22
click at [380, 345] on div "Define a limit" at bounding box center [358, 349] width 58 height 13
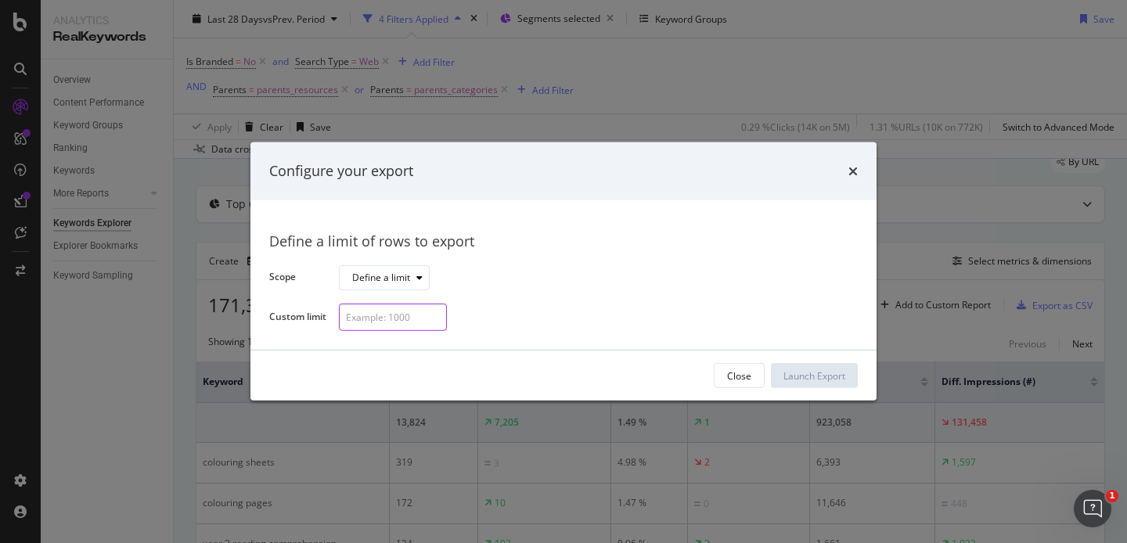
click at [373, 320] on input "modal" at bounding box center [393, 317] width 108 height 27
type input "100"
click at [834, 377] on div "Launch Export" at bounding box center [815, 375] width 62 height 13
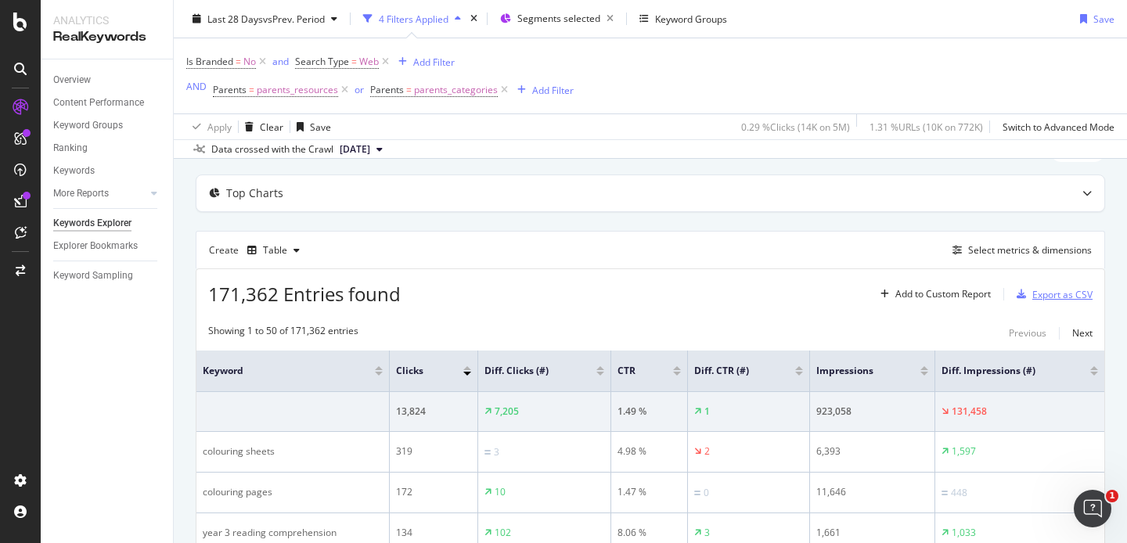
scroll to position [0, 0]
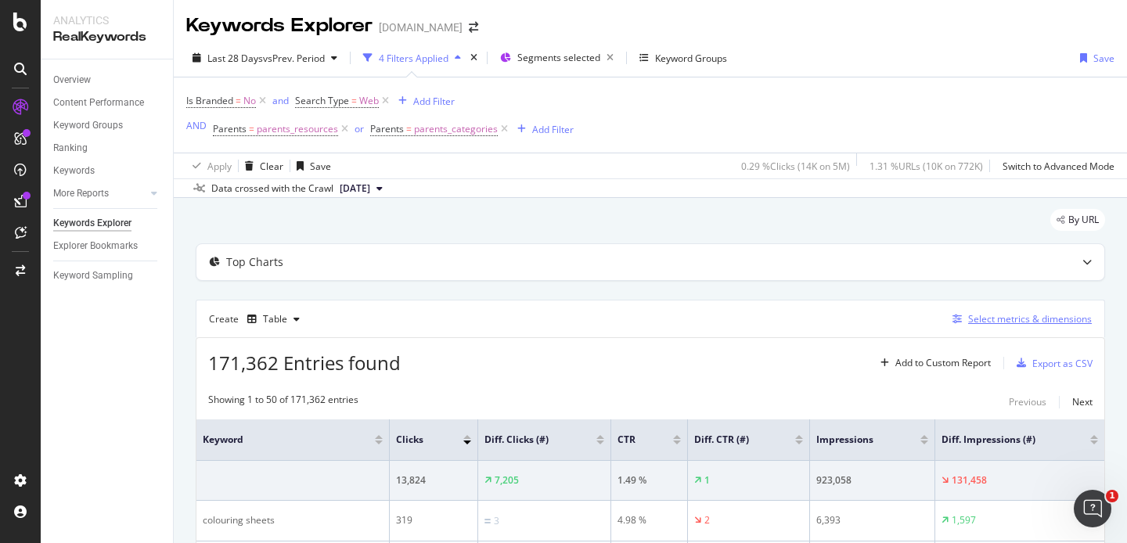
click at [1027, 319] on div "Select metrics & dimensions" at bounding box center [1030, 318] width 124 height 13
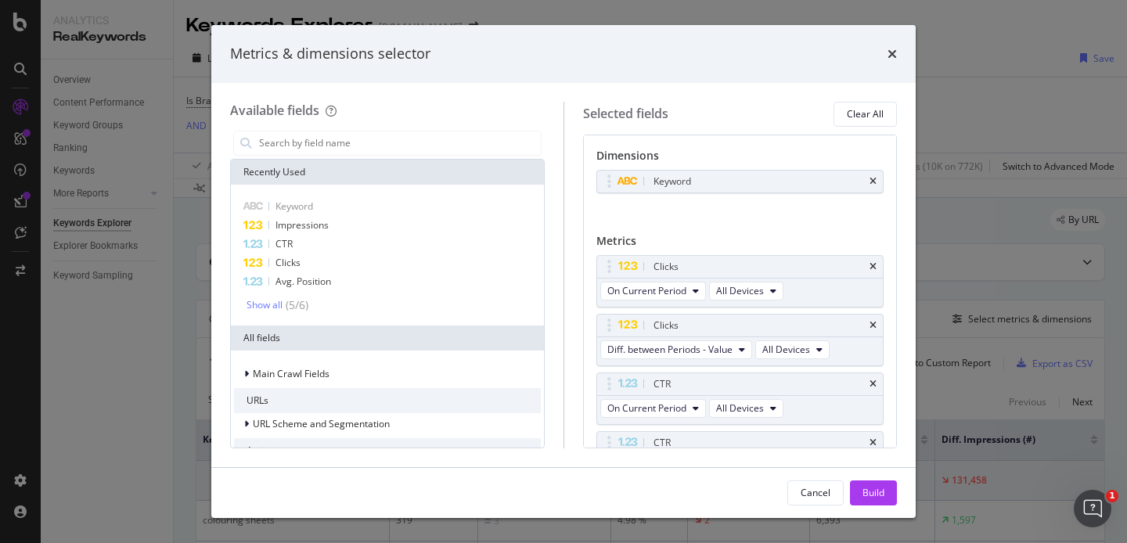
click at [872, 184] on icon "times" at bounding box center [873, 181] width 7 height 9
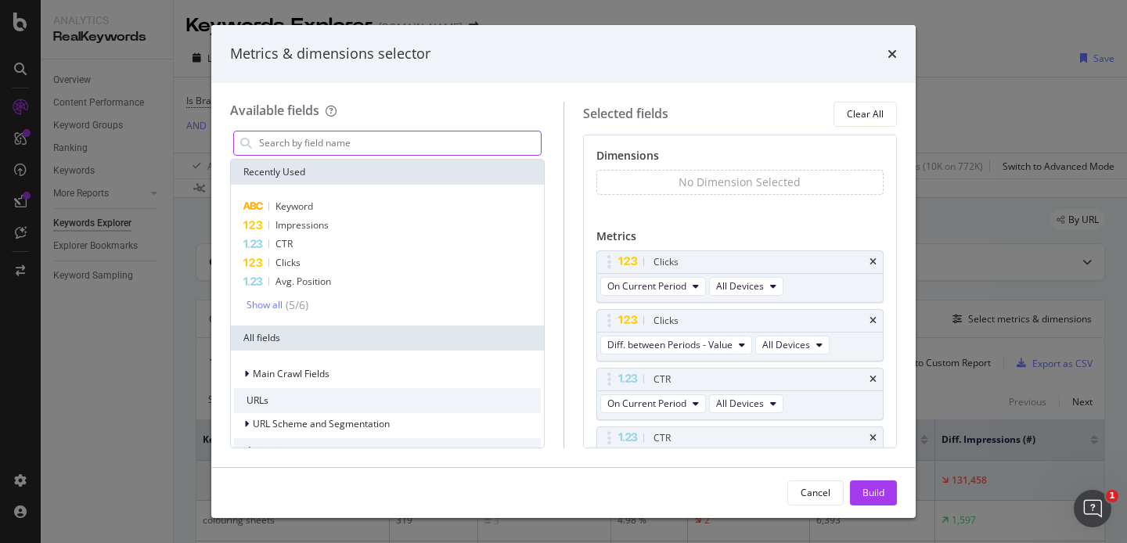
click at [300, 142] on input "modal" at bounding box center [399, 143] width 283 height 23
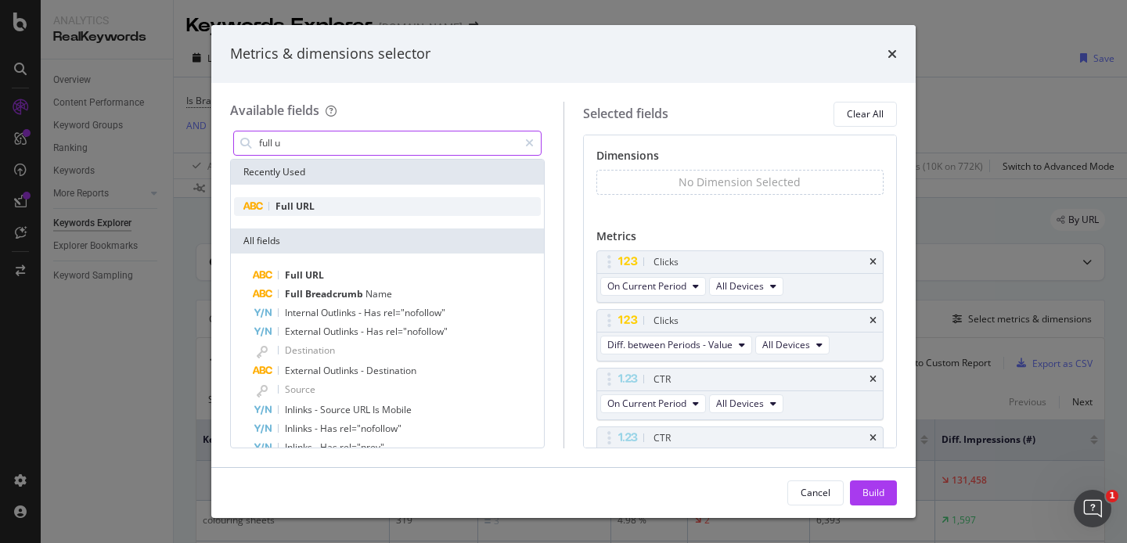
type input "full u"
click at [301, 200] on span "URL" at bounding box center [305, 206] width 19 height 13
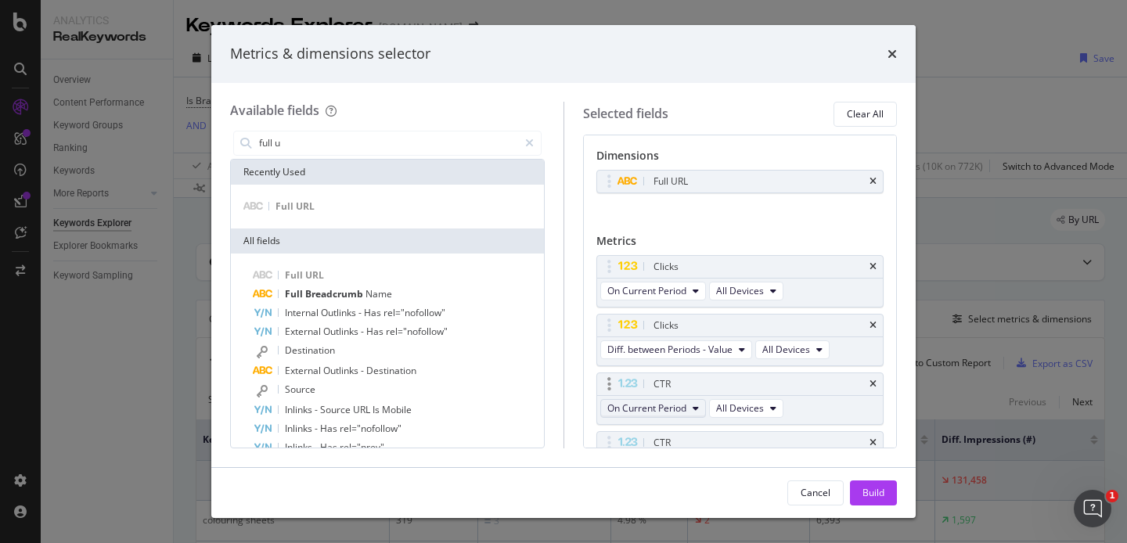
scroll to position [206, 0]
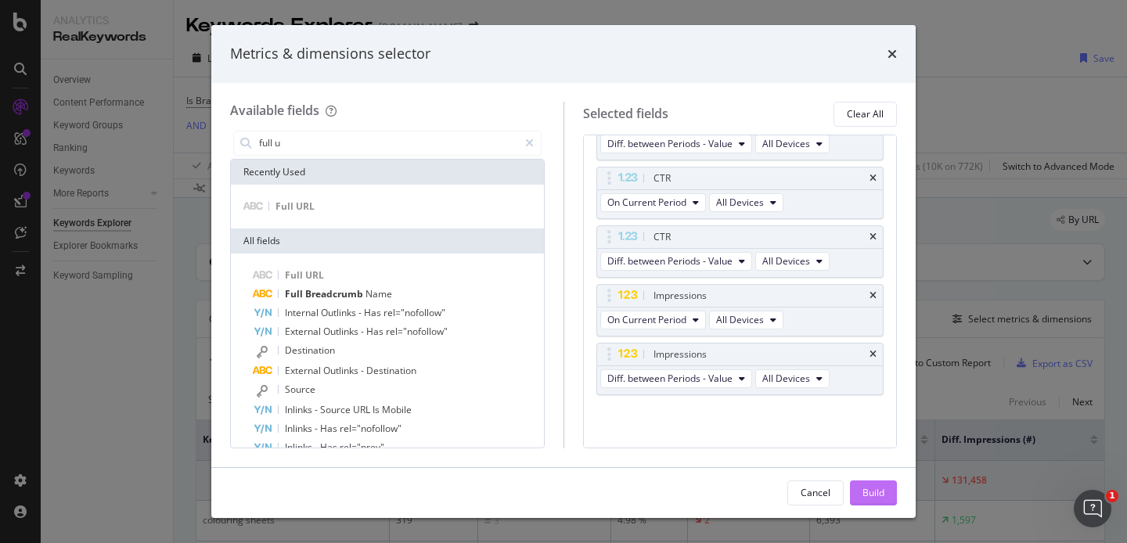
click at [867, 491] on div "Build" at bounding box center [874, 492] width 22 height 13
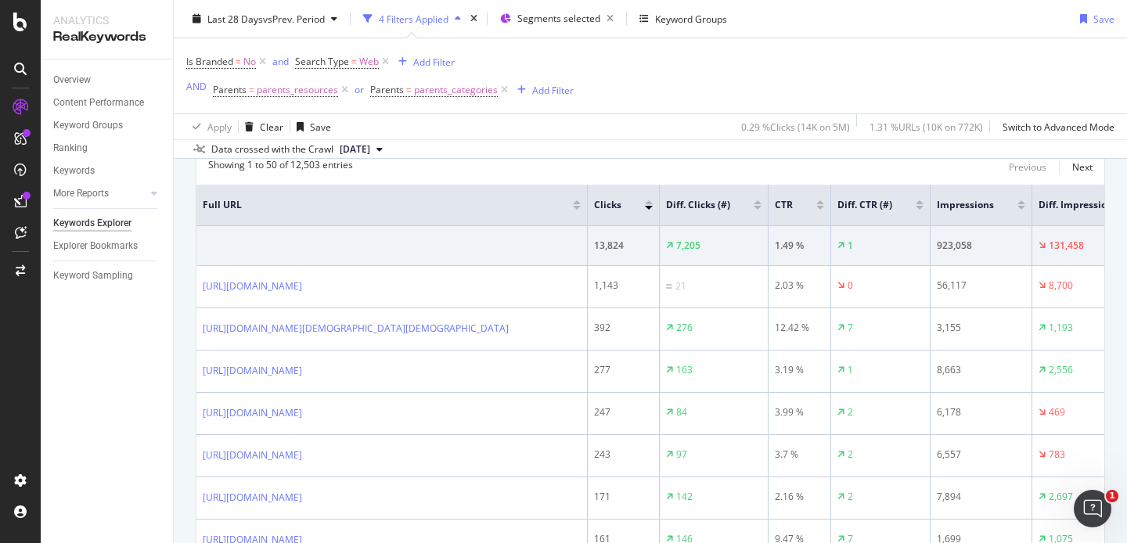
scroll to position [229, 0]
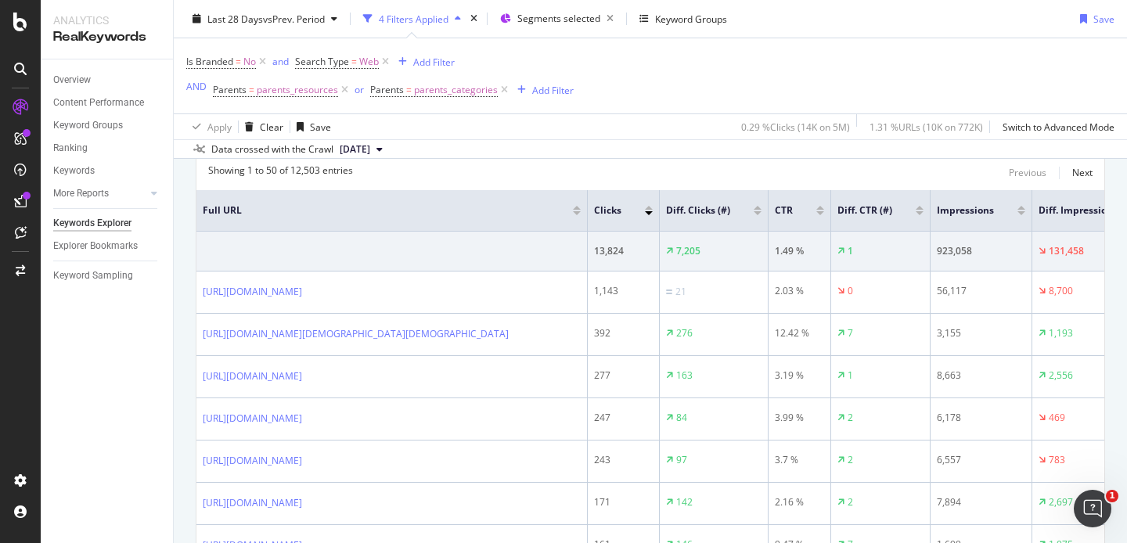
click at [757, 214] on div at bounding box center [758, 213] width 8 height 4
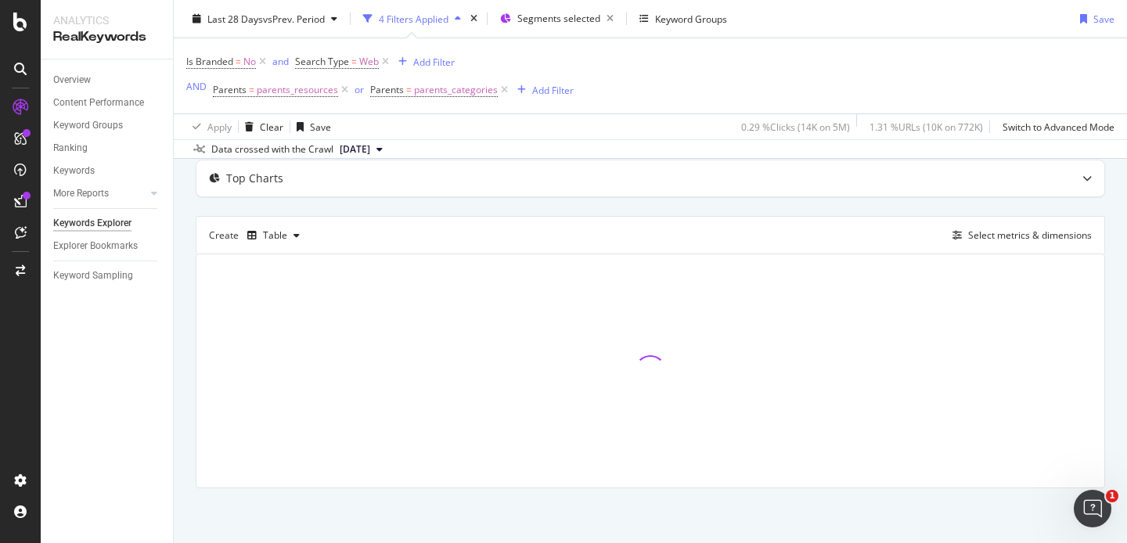
scroll to position [85, 0]
